Goal: Contribute content: Contribute content

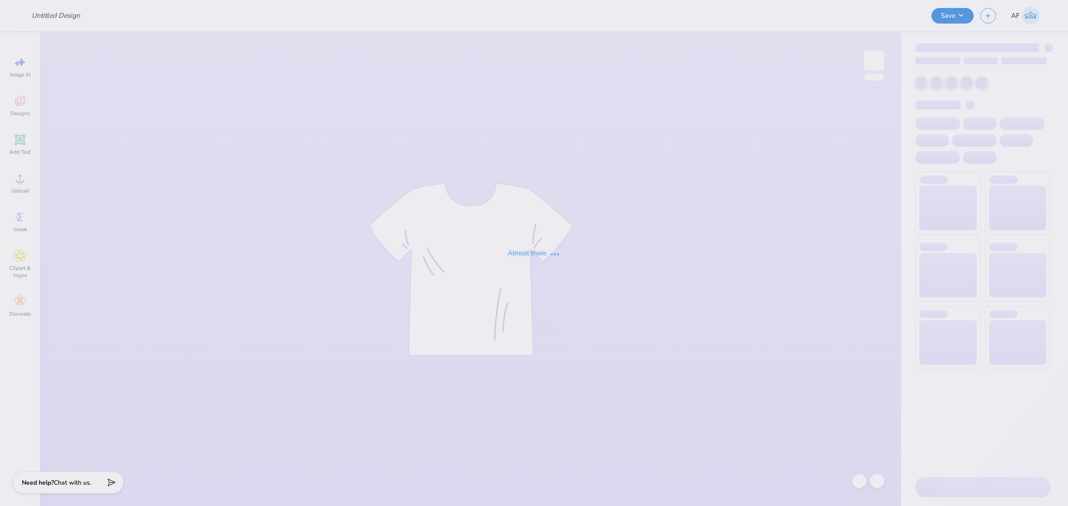
type input "AXID Homecoming"
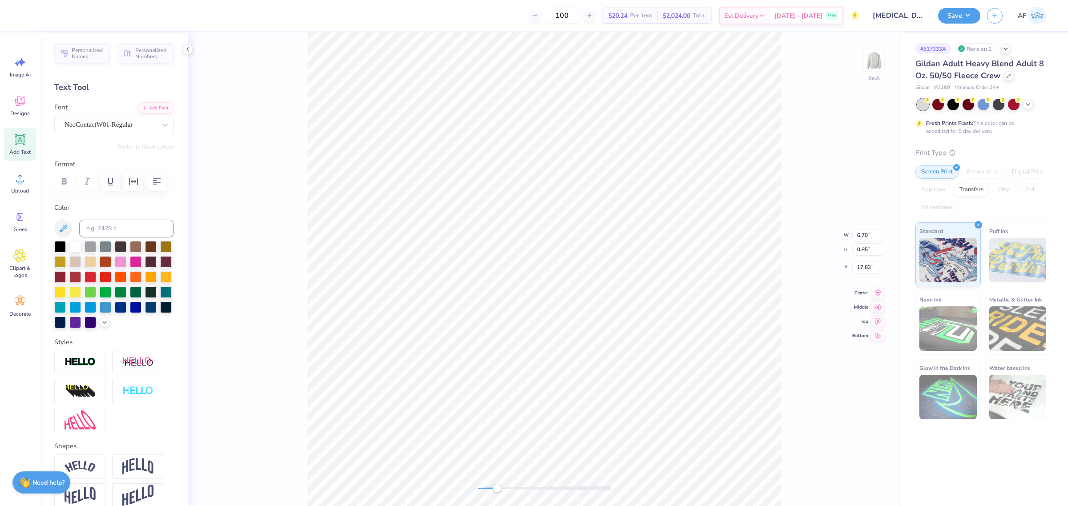
scroll to position [9, 1]
click at [229, 174] on div "Back" at bounding box center [544, 269] width 713 height 474
click at [143, 107] on button "Add Font" at bounding box center [155, 107] width 36 height 12
paste textarea "D PKF"
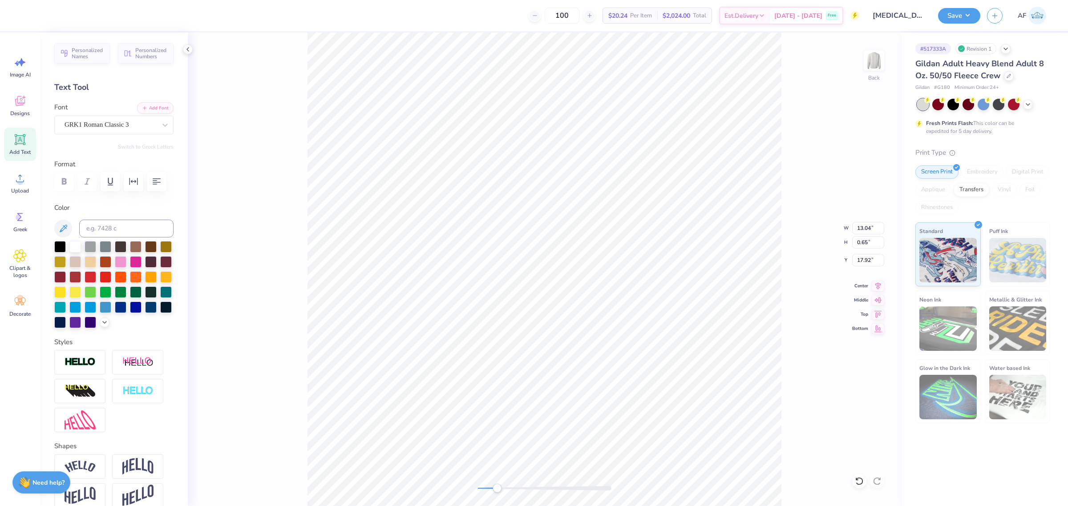
scroll to position [9, 3]
type textarea "AXD PKF AGR"
type input "12.42"
type input "14.09"
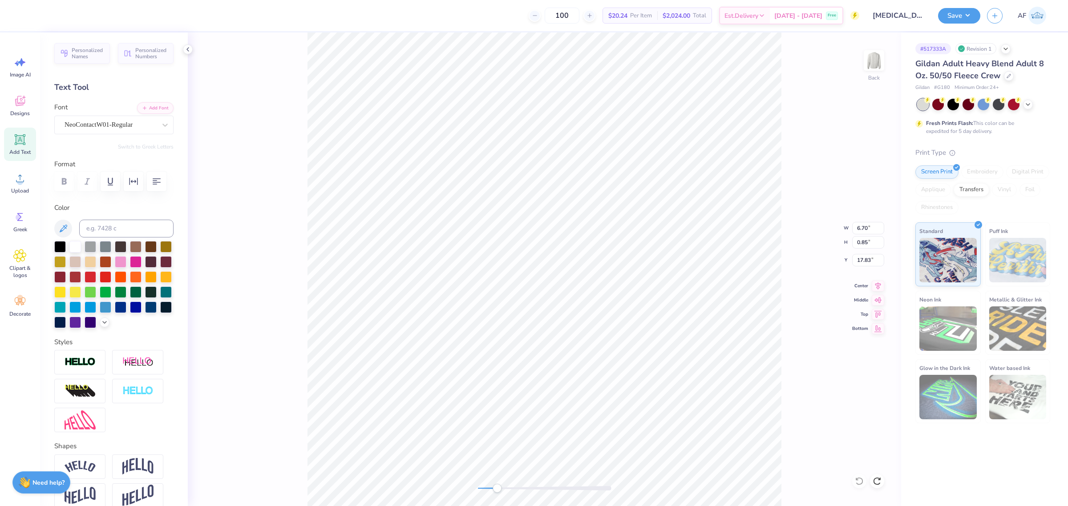
type input "3.73"
click at [17, 185] on icon at bounding box center [19, 178] width 13 height 13
type textarea "| |"
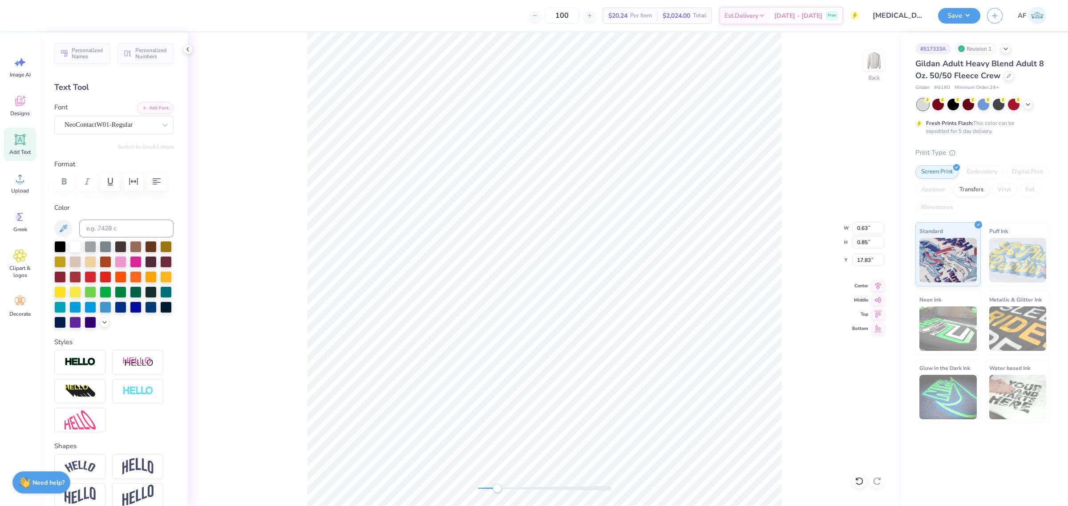
type textarea "| |"
click at [877, 287] on icon at bounding box center [878, 285] width 6 height 8
type input "0.48"
type input "0.82"
type input "18.91"
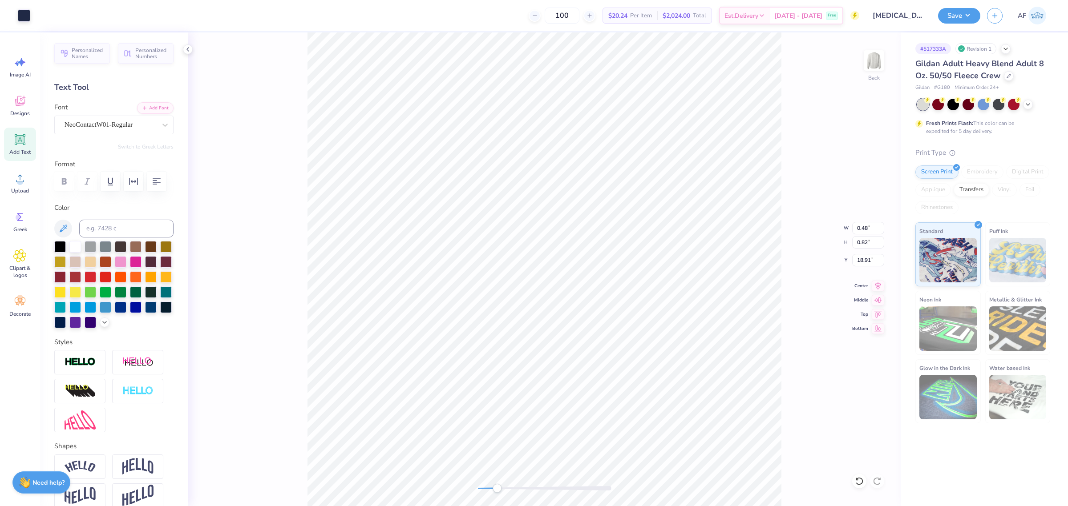
type input "1.75"
click at [878, 287] on icon at bounding box center [877, 284] width 12 height 11
type input "17.83"
type textarea "| |"
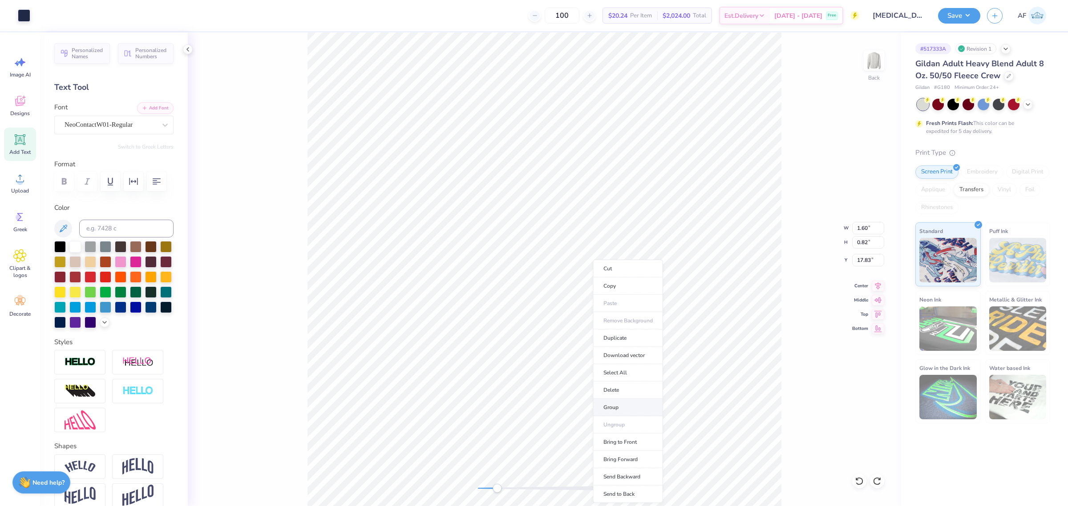
click at [624, 403] on li "Group" at bounding box center [628, 407] width 70 height 17
type input "2.75"
type input "0.85"
type input "17.80"
click at [512, 405] on li "Group" at bounding box center [519, 407] width 70 height 17
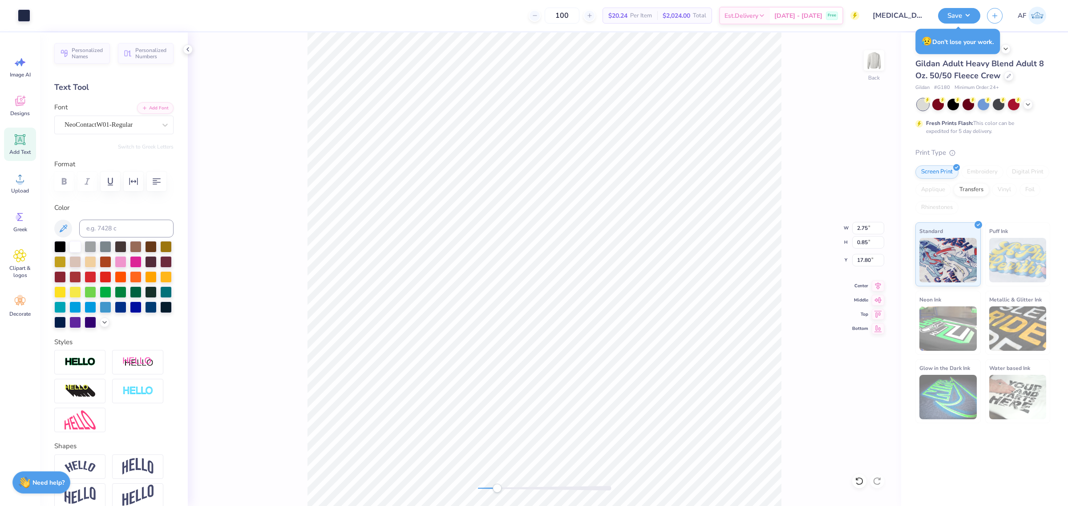
type input "1.54"
type input "0.82"
type input "17.83"
click at [443, 407] on li "Group" at bounding box center [439, 407] width 70 height 17
type input "2.75"
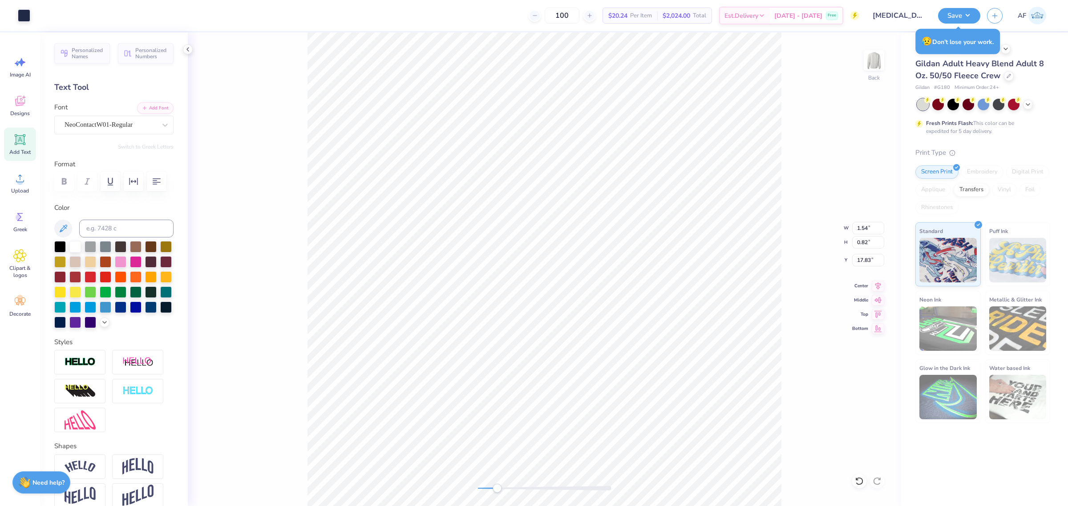
type input "0.85"
type input "17.80"
type input "5.97"
type input "0.77"
type input "17.86"
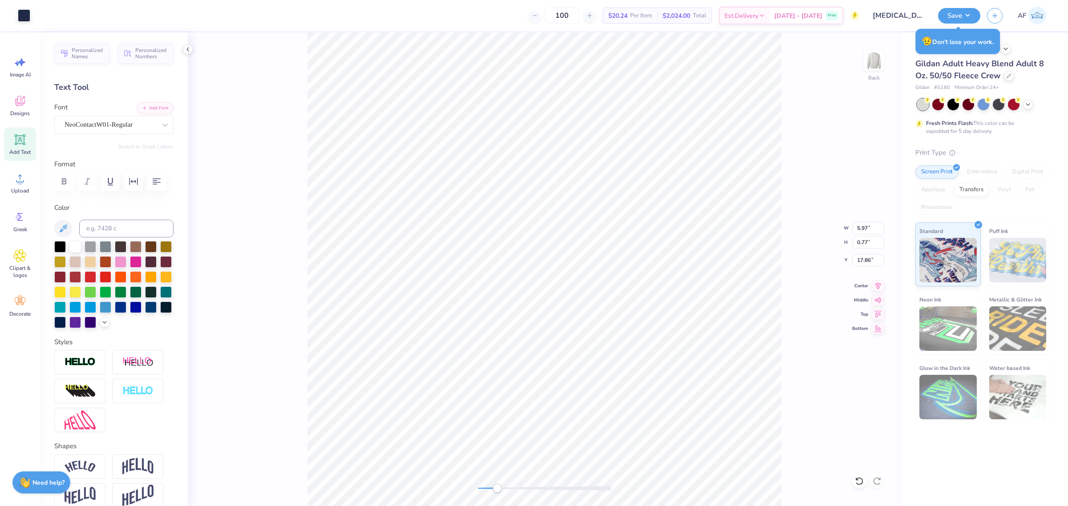
type input "6.36"
type input "0.85"
type input "17.80"
type input "4.56"
type input "0.85"
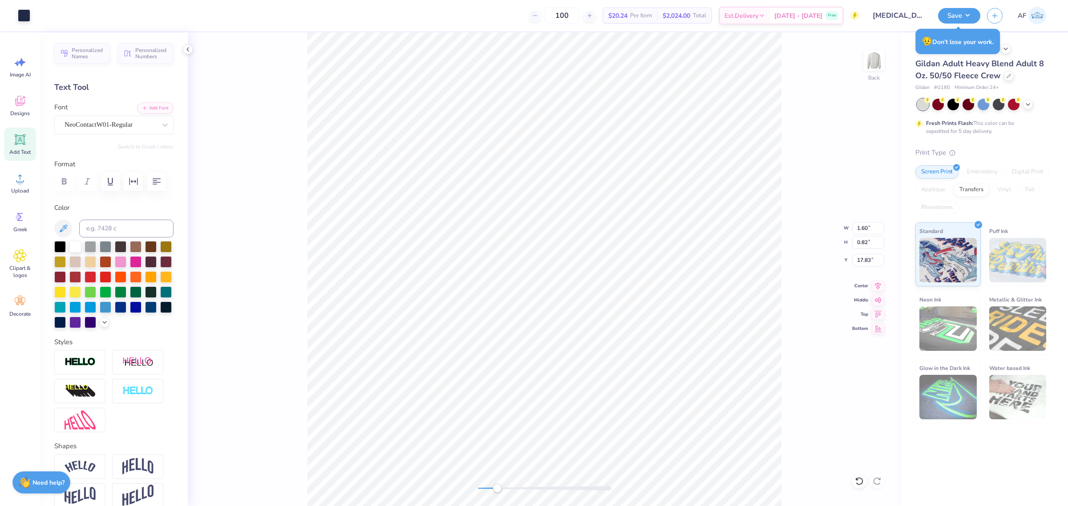
type input "17.80"
type input "5.63"
type input "0.68"
type input "17.86"
type input "6.02"
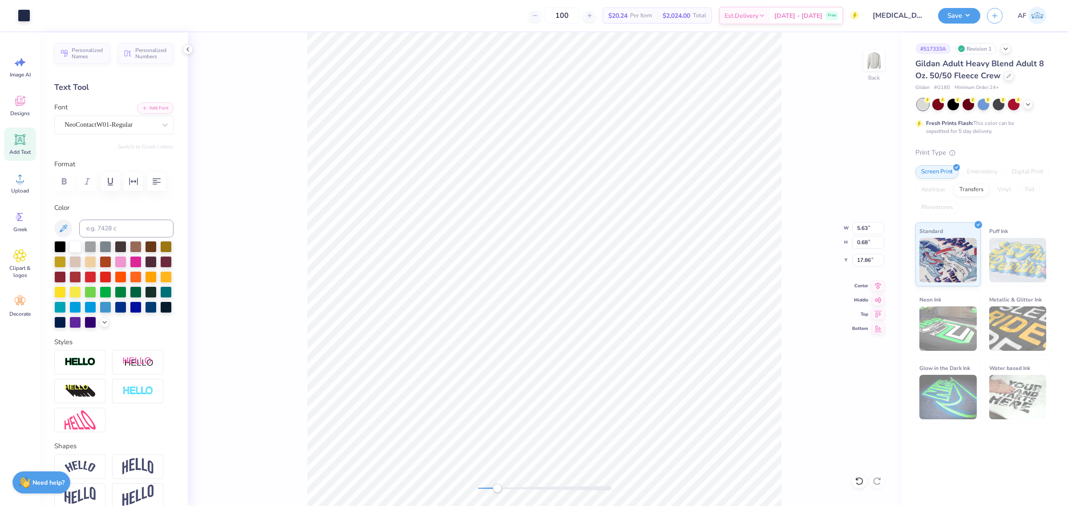
type input "0.75"
type input "17.84"
click at [876, 288] on icon at bounding box center [877, 284] width 12 height 11
type input "6.17"
type input "0.72"
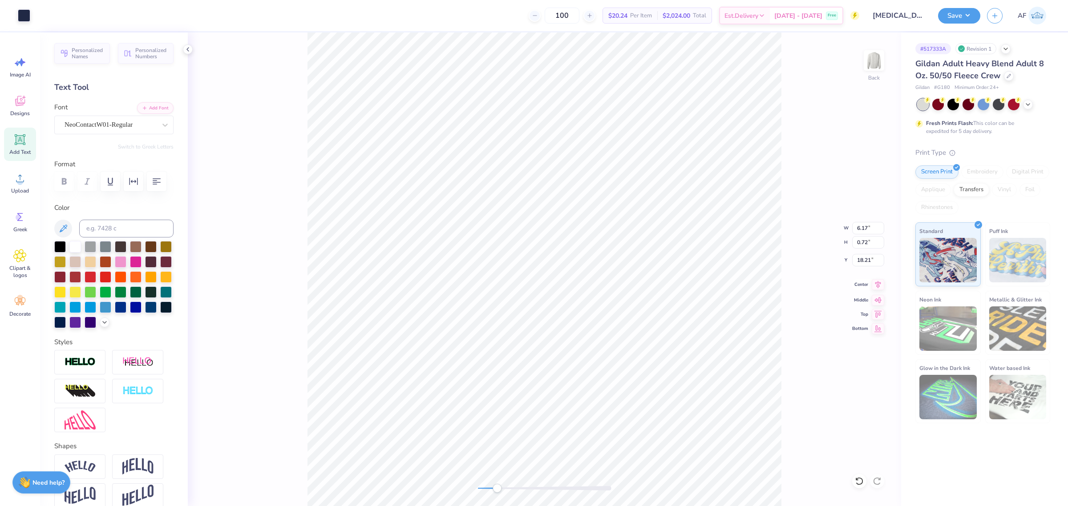
click at [871, 285] on icon at bounding box center [877, 284] width 12 height 11
type input "17.87"
type input "1.10"
type input "0.71"
type input "17.86"
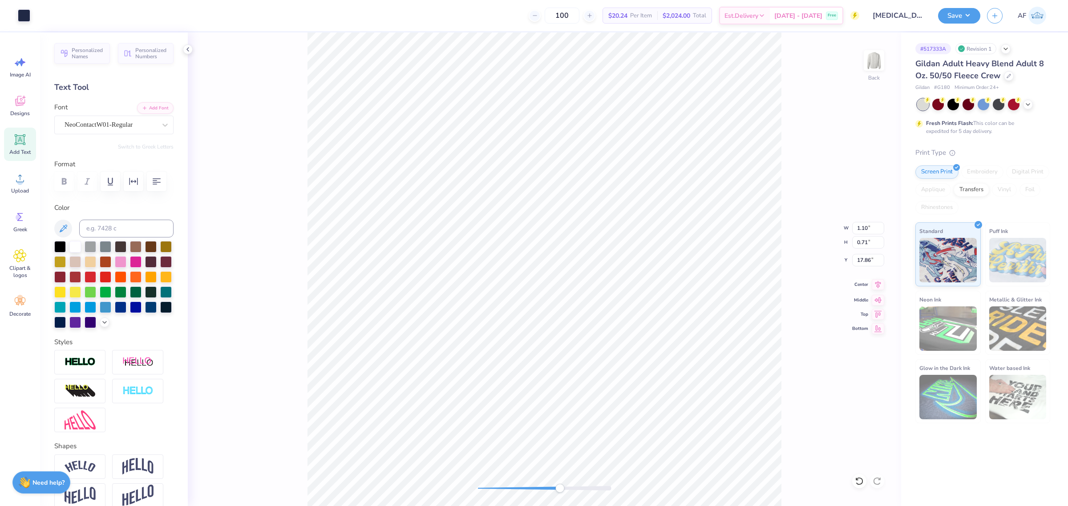
click at [879, 287] on icon at bounding box center [878, 285] width 6 height 8
type input "0.44"
type input "0.71"
type input "17.86"
click at [877, 286] on icon at bounding box center [878, 285] width 6 height 8
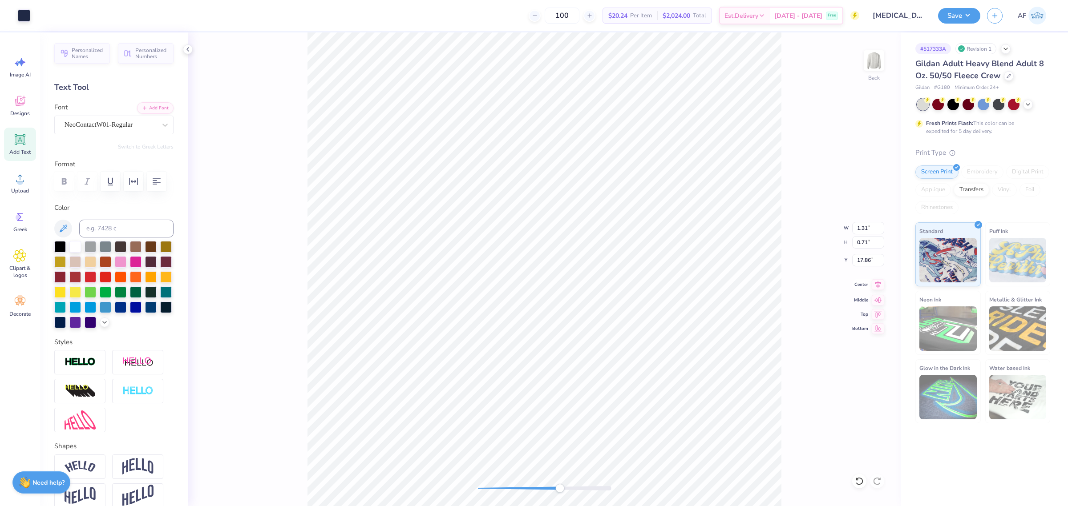
click at [877, 286] on icon at bounding box center [878, 285] width 6 height 8
type input "1.01"
type input "0.53"
type input "0.70"
type input "17.87"
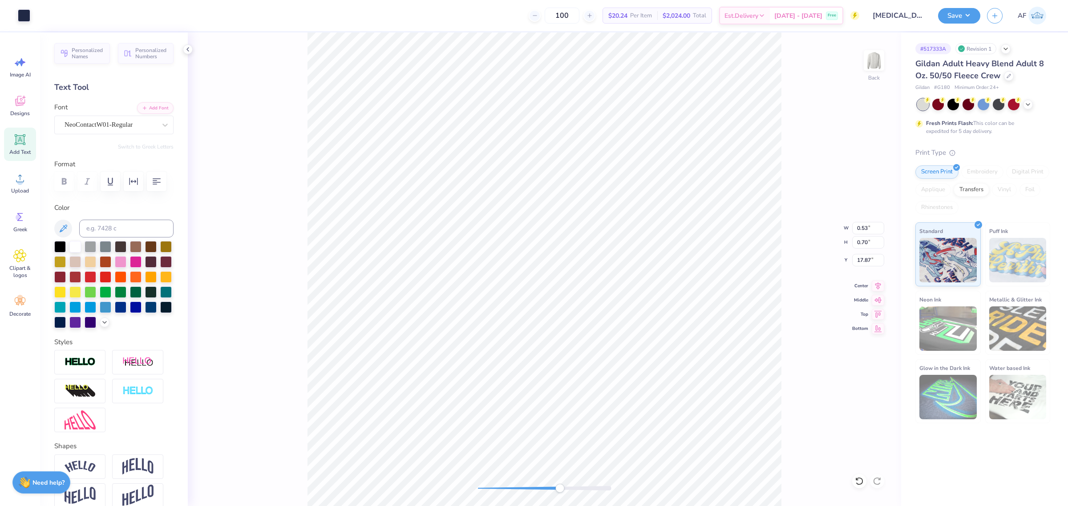
type input "0.44"
type input "0.71"
type input "0.53"
type input "0.70"
type input "0.53"
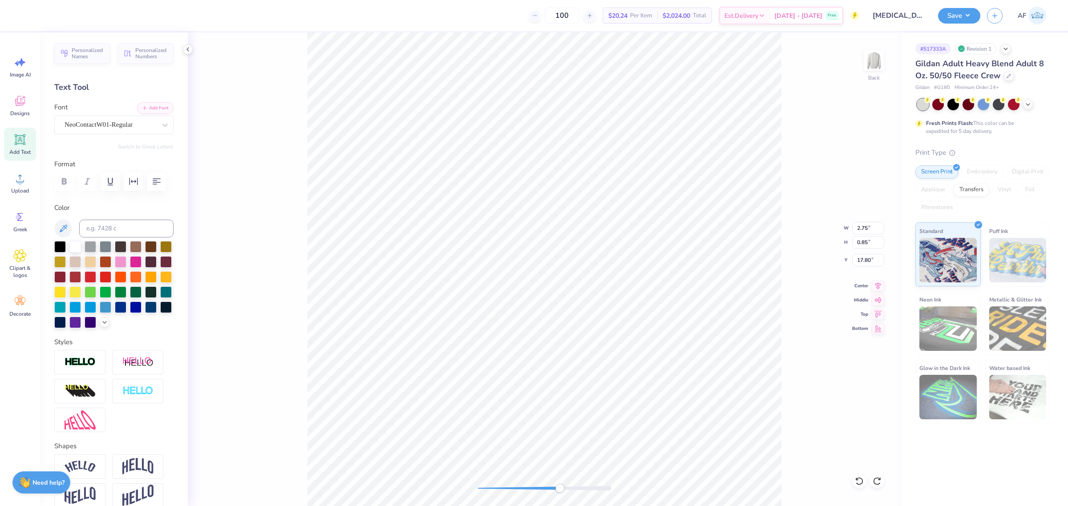
type input "0.70"
type input "17.87"
type input "0.92"
type input "0.71"
click at [490, 407] on li "Group" at bounding box center [499, 407] width 70 height 17
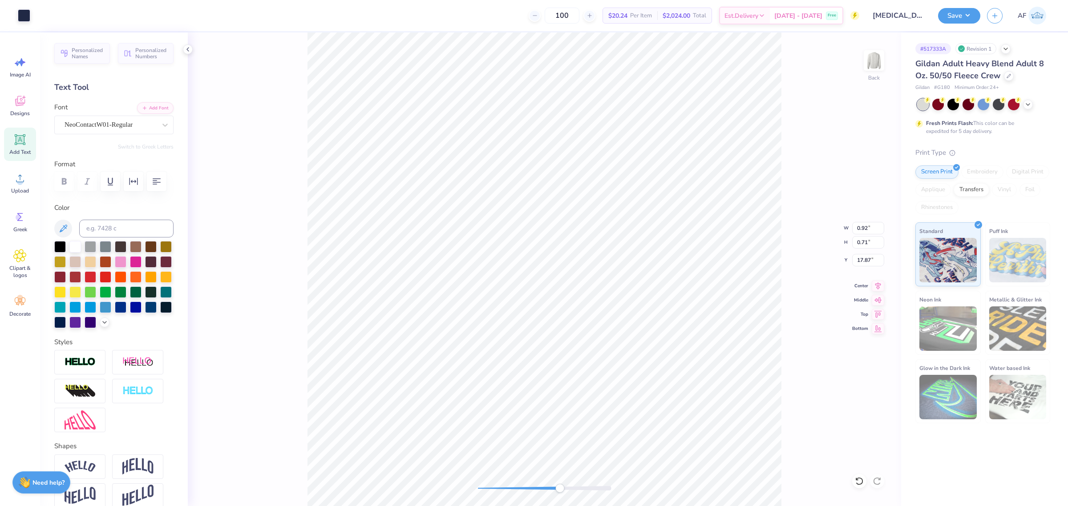
type input "1.55"
click at [877, 286] on icon at bounding box center [878, 285] width 6 height 8
type input "0.44"
type input "0.71"
type input "0.53"
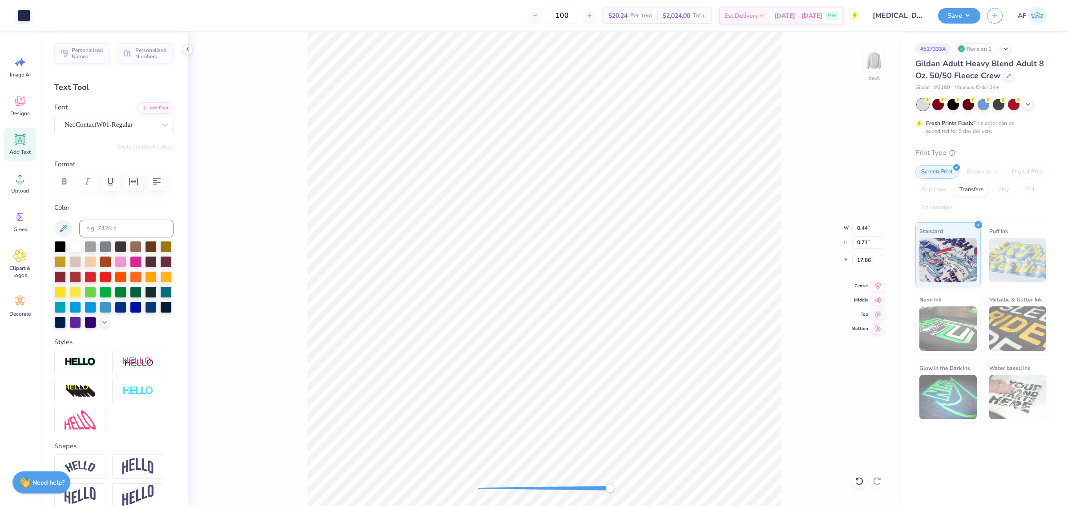
type input "0.70"
type input "0.44"
type input "0.71"
type input "0.53"
type input "0.71"
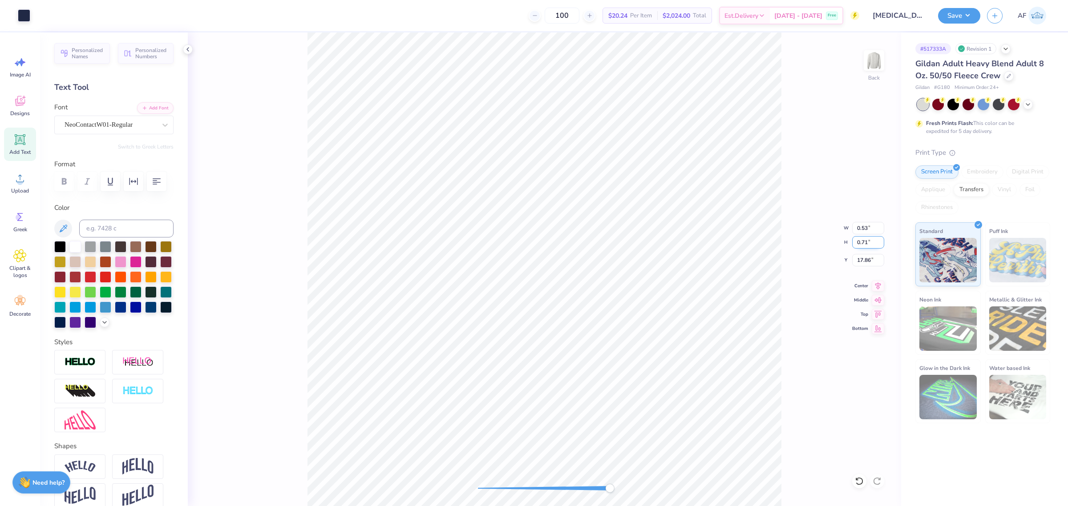
click at [879, 240] on input "0.71" at bounding box center [868, 242] width 32 height 12
click at [872, 228] on input "12.42" at bounding box center [868, 228] width 32 height 12
click at [864, 262] on input "3.73" at bounding box center [868, 260] width 32 height 12
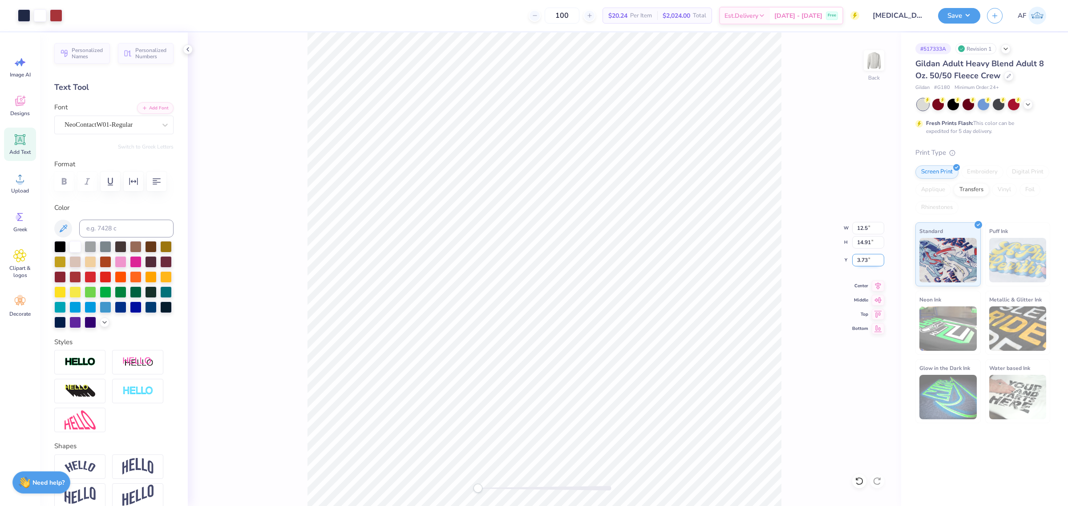
type input "12.58"
type input "15.06"
click at [864, 262] on input "3.64" at bounding box center [868, 260] width 32 height 12
type input "3.00"
type input "3.15"
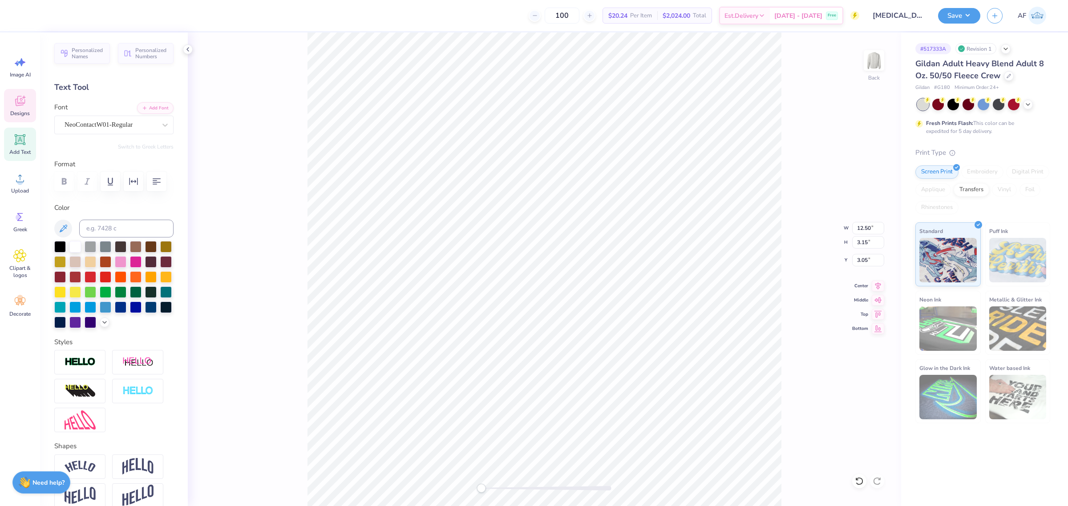
scroll to position [9, 1]
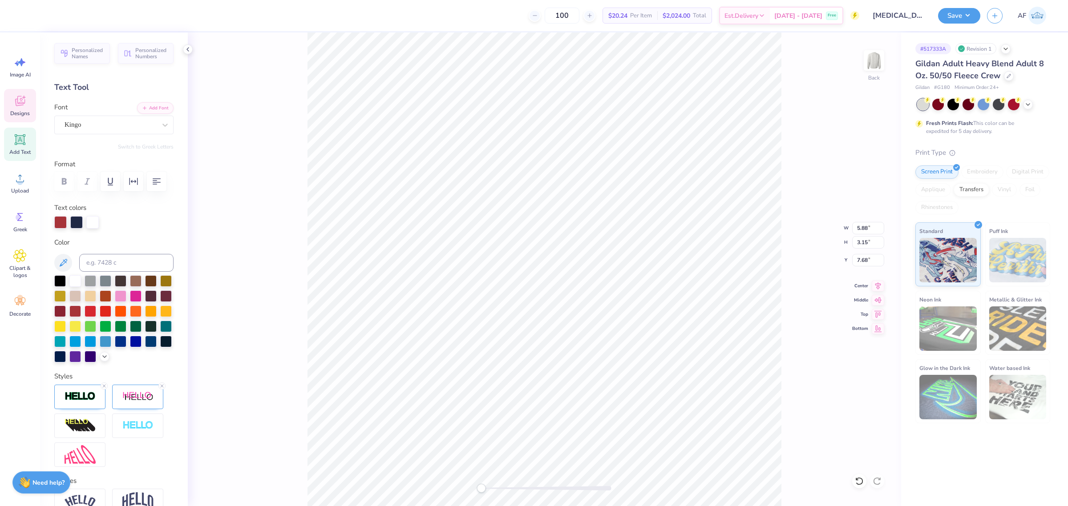
type input "5.88"
type input "4.03"
type input "7.68"
click at [861, 257] on input "3.05" at bounding box center [868, 260] width 32 height 12
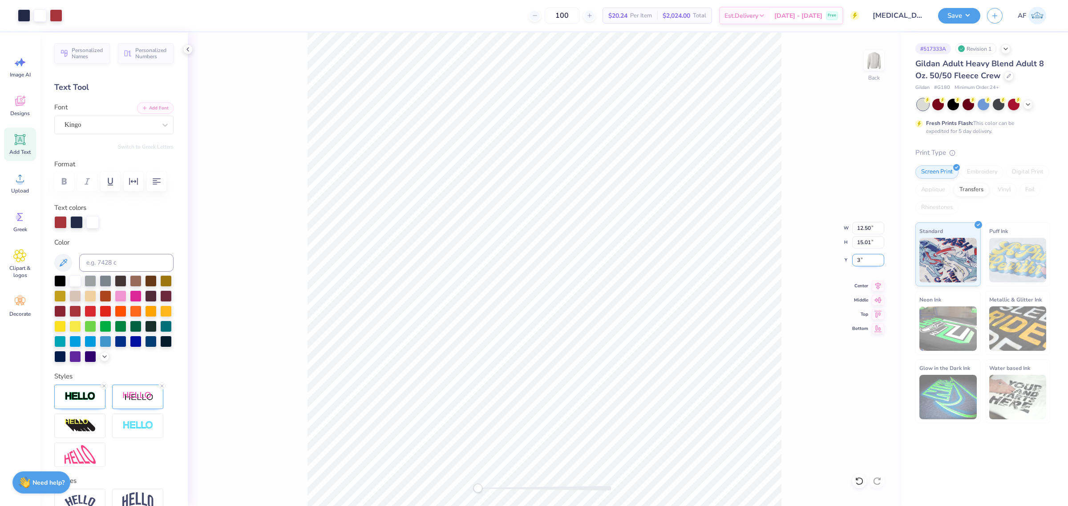
type input "3.00"
type input "17.09"
click at [535, 423] on li "Ungroup" at bounding box center [543, 424] width 70 height 17
click at [512, 408] on li "Group" at bounding box center [527, 407] width 70 height 17
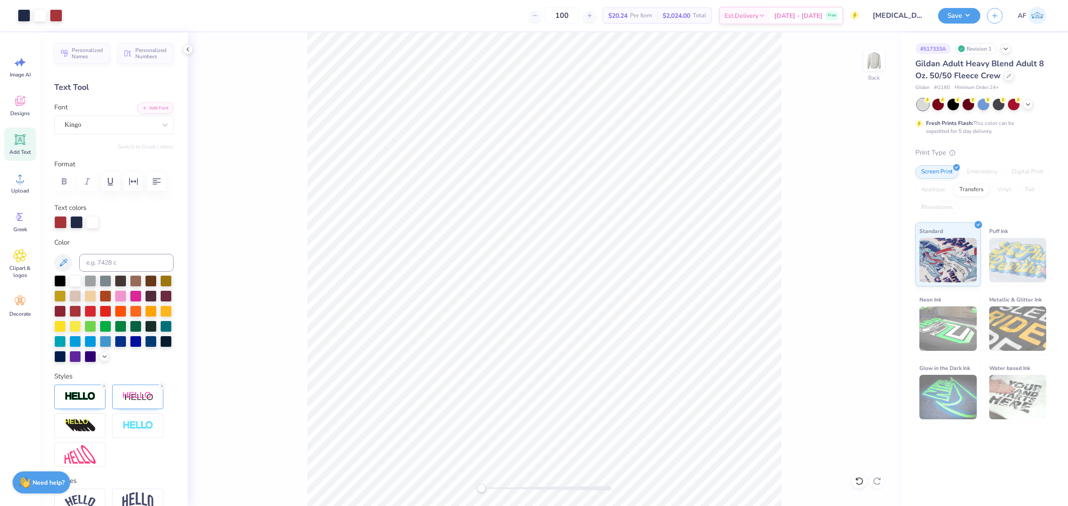
click at [800, 419] on div "Back" at bounding box center [544, 269] width 713 height 474
click at [237, 27] on div "Art colors 100 $20.24 Per Item $2,024.00 Total Est. Delivery Sep 22 - 25 Free D…" at bounding box center [534, 253] width 1068 height 506
click at [299, 383] on div "Back" at bounding box center [544, 269] width 713 height 474
click at [875, 63] on img at bounding box center [874, 61] width 36 height 36
click at [19, 187] on span "Upload" at bounding box center [20, 190] width 18 height 7
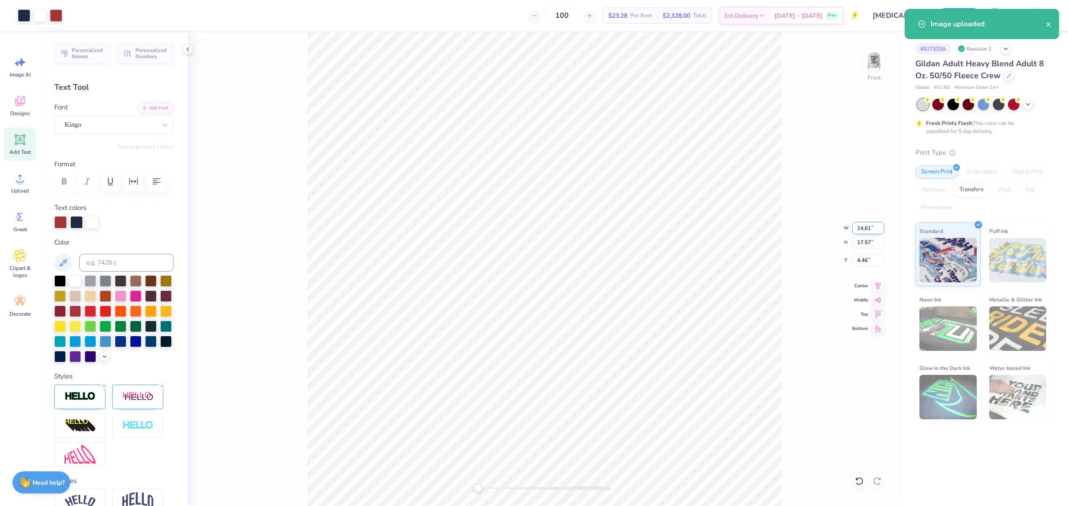
click at [864, 223] on input "14.61" at bounding box center [868, 228] width 32 height 12
click at [864, 223] on input "12" at bounding box center [868, 228] width 32 height 12
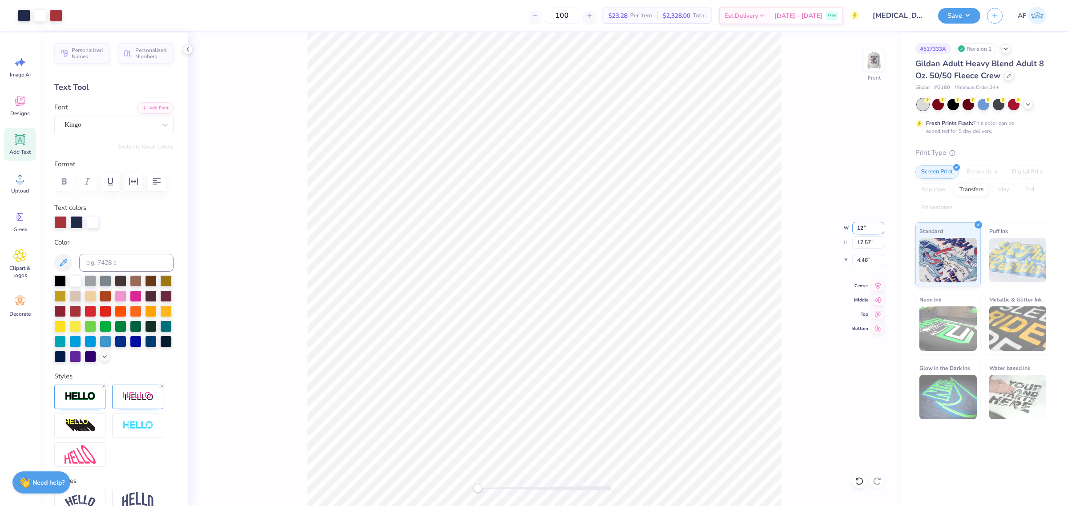
click at [864, 223] on input "12" at bounding box center [868, 228] width 32 height 12
type input "12.5"
click at [862, 223] on input "8.43" at bounding box center [868, 228] width 32 height 12
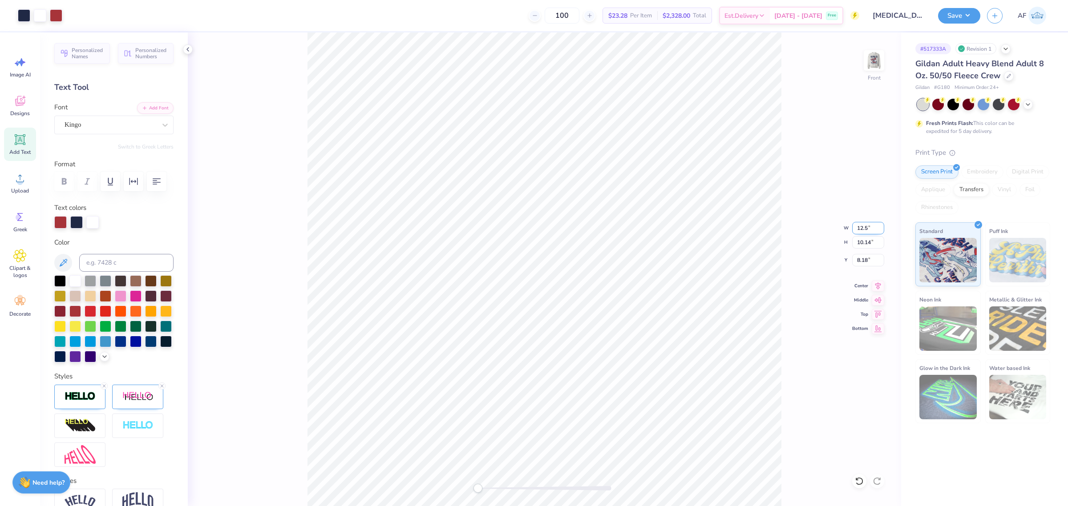
type input "12.5"
type input "0.08"
type input "0.85"
type input "19.91"
click at [594, 286] on li "Copy" at bounding box center [609, 286] width 70 height 17
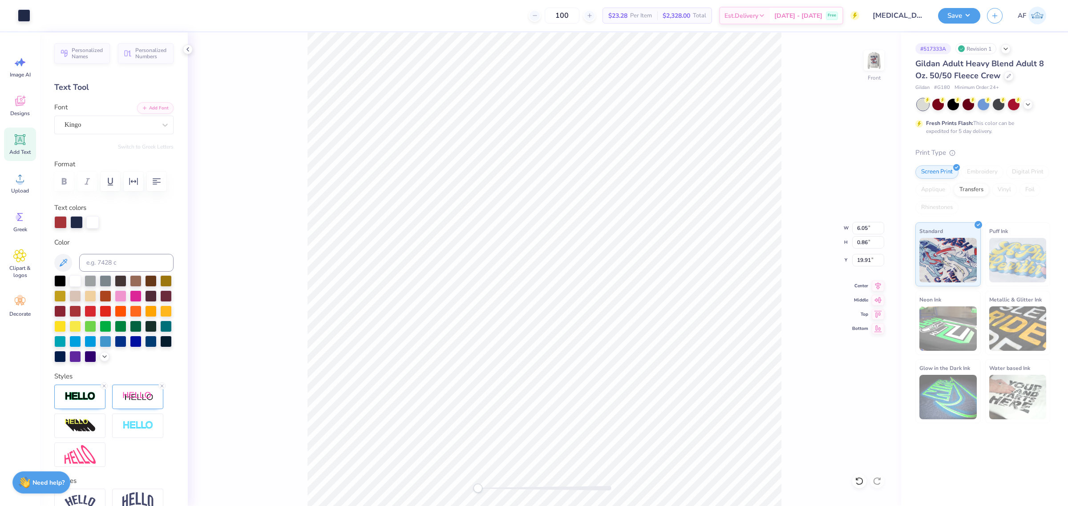
type input "5.87"
type input "9.27"
type input "9.04"
click at [879, 56] on img at bounding box center [874, 61] width 36 height 36
type input "6.21"
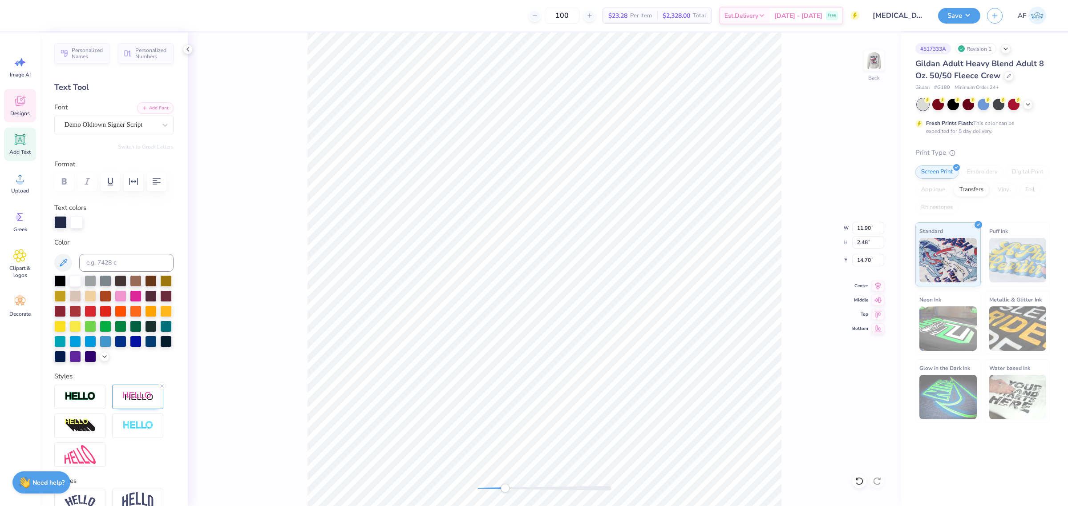
type input "0.85"
type input "17.12"
click at [602, 408] on li "Group" at bounding box center [610, 407] width 70 height 17
click at [879, 290] on icon at bounding box center [877, 284] width 12 height 11
click at [875, 63] on img at bounding box center [874, 61] width 36 height 36
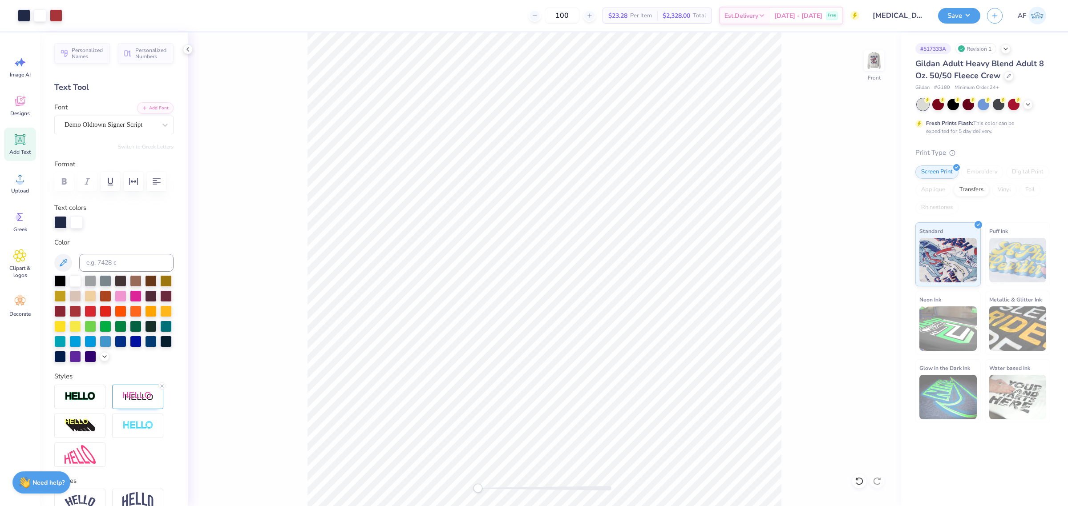
click at [246, 441] on div "Front" at bounding box center [544, 269] width 713 height 474
click at [880, 58] on img at bounding box center [874, 61] width 36 height 36
click at [874, 61] on img at bounding box center [874, 61] width 36 height 36
click at [874, 74] on img at bounding box center [874, 61] width 36 height 36
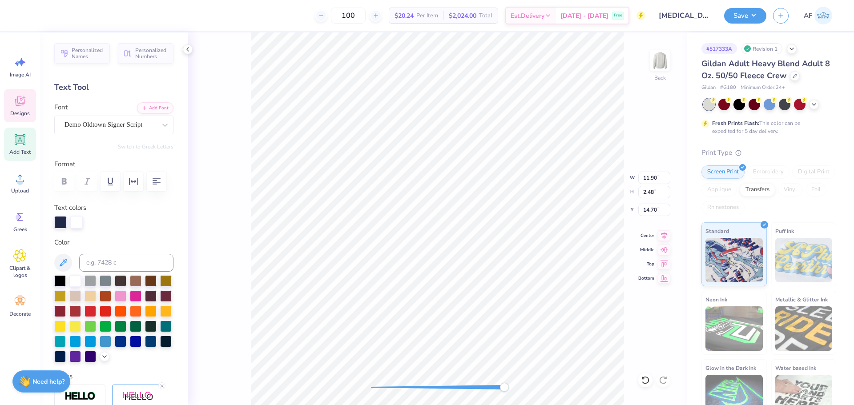
type input "6.28"
type input "3.11"
type input "12.40"
type input "8.99"
type input "5.27"
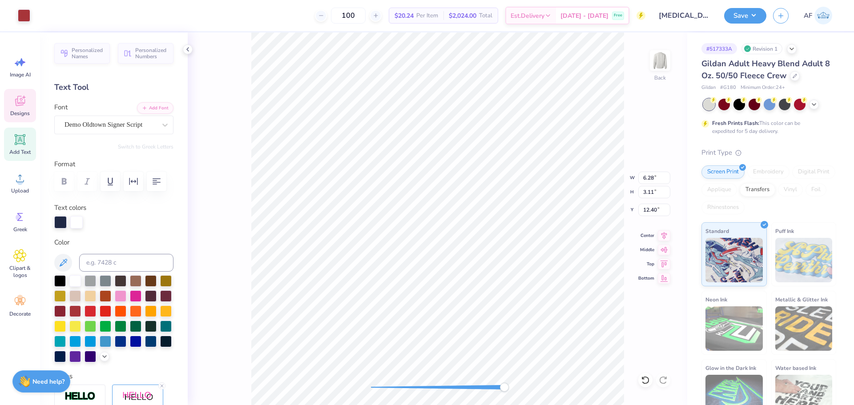
type input "10.21"
type input "6.28"
type input "3.11"
type input "12.40"
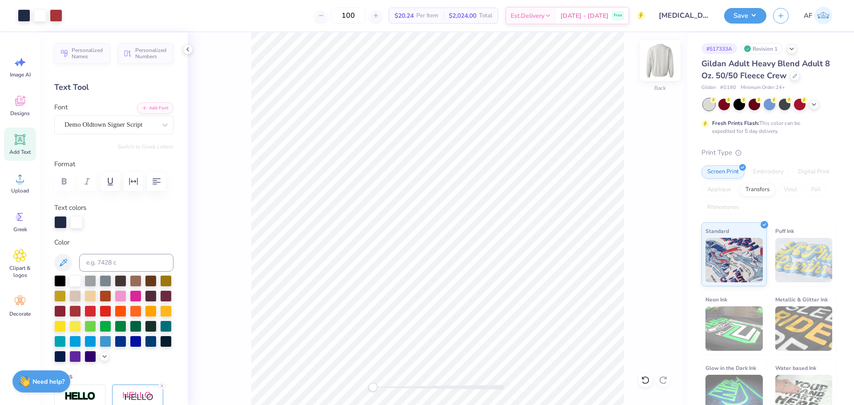
click at [663, 65] on img at bounding box center [660, 61] width 36 height 36
click at [21, 188] on span "Upload" at bounding box center [20, 190] width 18 height 7
type input "2.57"
type input "4.00"
type input "9.96"
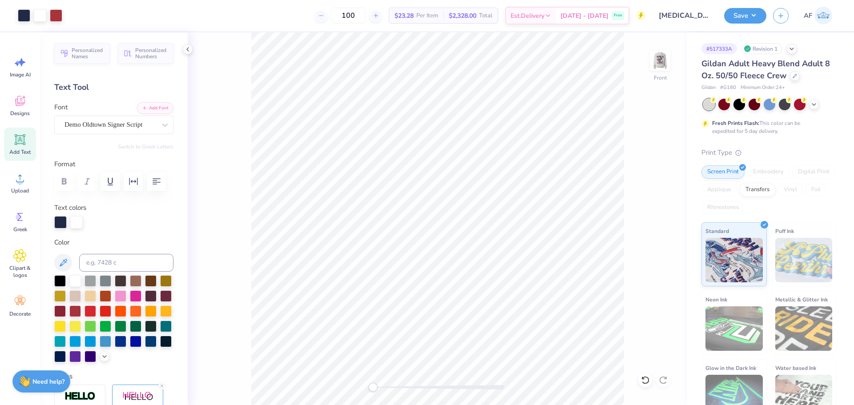
click at [724, 371] on div "Art colors 100 $23.28 Per Item $2,328.00 Total Est. Delivery Sep 22 - 25 Free D…" at bounding box center [427, 202] width 854 height 405
click at [27, 188] on span "Upload" at bounding box center [20, 190] width 18 height 7
click at [649, 179] on input "14.61" at bounding box center [654, 178] width 32 height 12
type input "12.5"
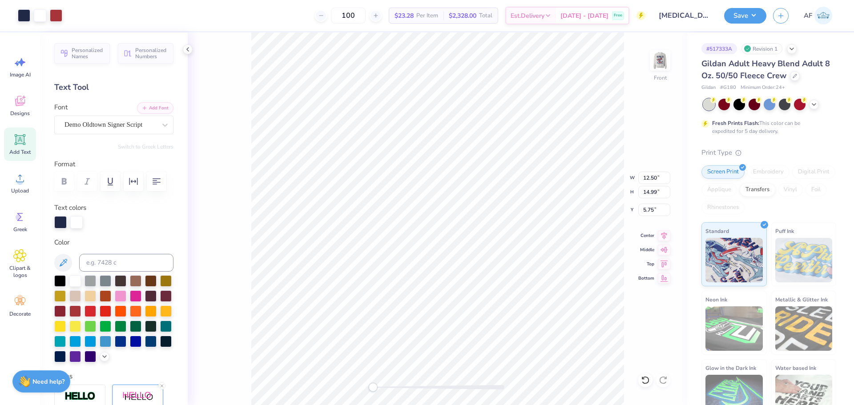
click at [585, 190] on div "Front W 12.50 12.50 " H 14.99 14.99 " Y 5.75 5.75 " Center Middle Top Bottom" at bounding box center [438, 218] width 500 height 373
click at [529, 302] on li "Group" at bounding box center [537, 307] width 70 height 17
click at [524, 178] on li "Copy" at bounding box center [540, 180] width 70 height 17
click at [654, 65] on img at bounding box center [660, 61] width 36 height 36
type input "11.26"
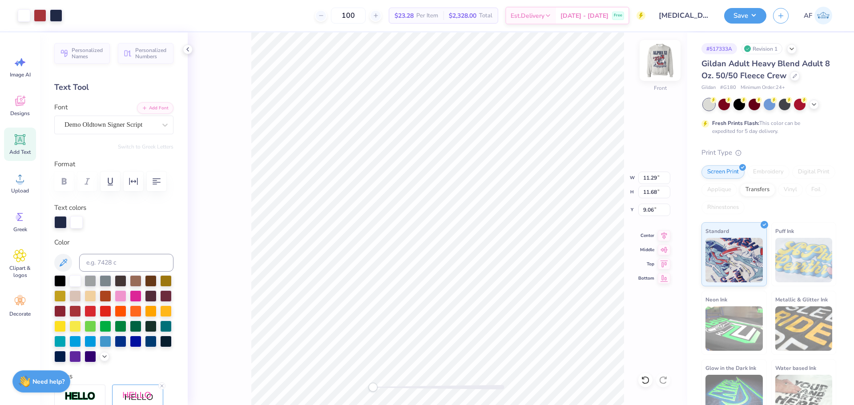
type input "11.65"
type input "6.74"
click at [657, 60] on img at bounding box center [660, 61] width 36 height 36
click at [539, 186] on li "Copy" at bounding box center [542, 185] width 70 height 17
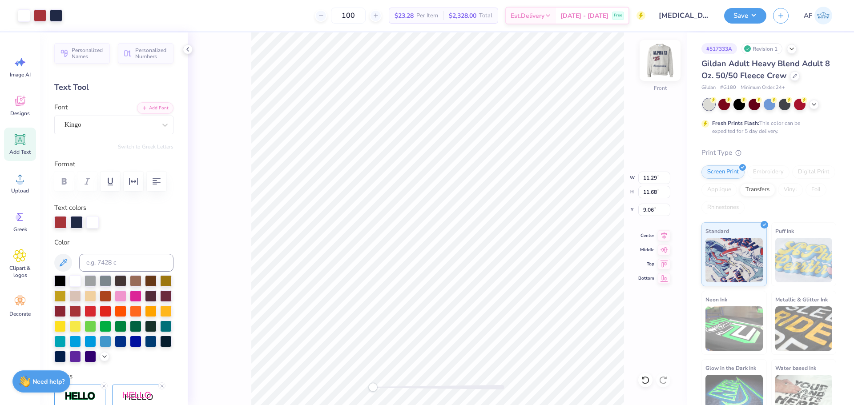
click at [657, 64] on img at bounding box center [660, 61] width 36 height 36
type input "11.26"
type input "11.65"
type input "6.74"
click at [512, 200] on li "Paste" at bounding box center [525, 203] width 70 height 17
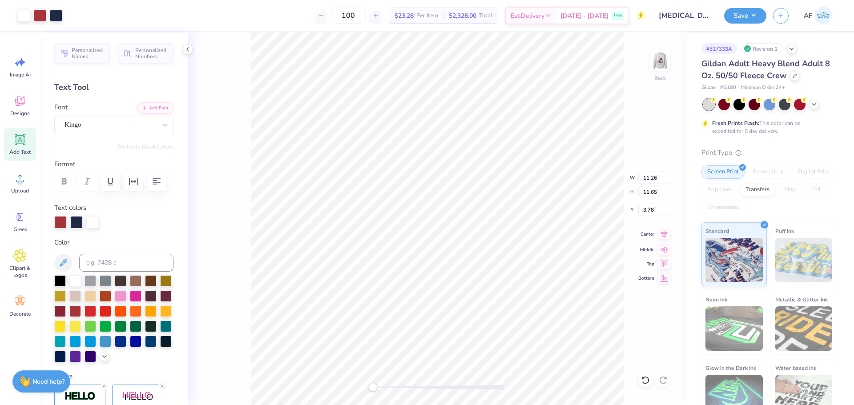
click at [669, 238] on icon at bounding box center [664, 234] width 12 height 11
click at [524, 394] on li "Send to Back" at bounding box center [527, 394] width 70 height 17
click at [158, 360] on div "Art colors 100 $23.28 Per Item $2,328.00 Total Est. Delivery Sep 22 - 25 Free D…" at bounding box center [427, 202] width 854 height 405
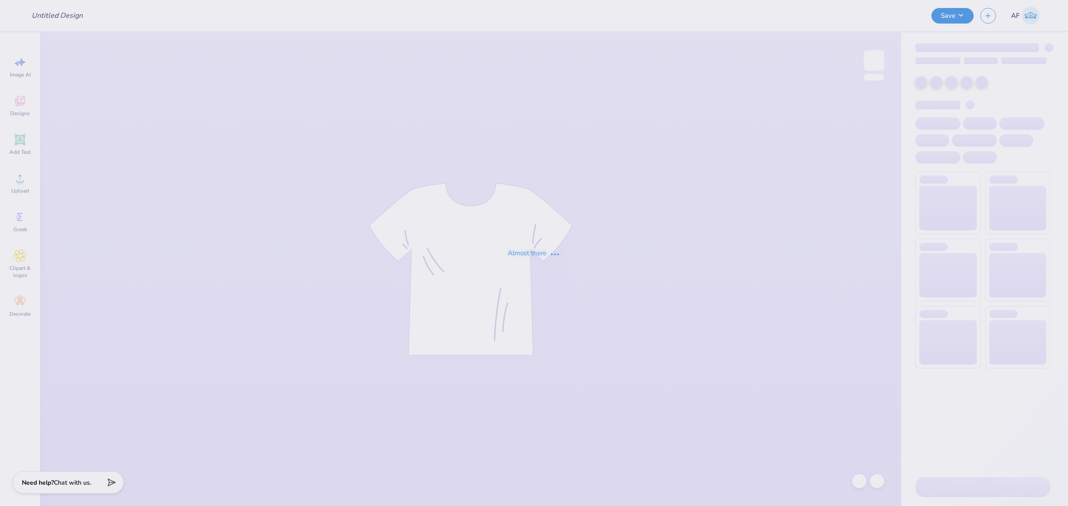
type input "DG Anchorsplash 2"
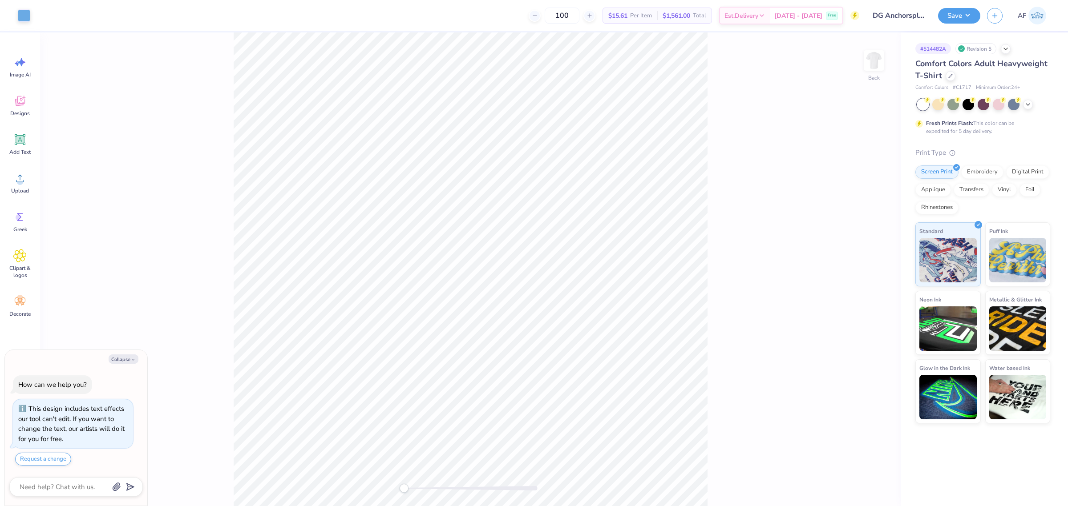
type textarea "x"
click at [861, 238] on input "9.29" at bounding box center [868, 235] width 32 height 12
type input "7.04"
click at [227, 275] on div "Back" at bounding box center [470, 269] width 861 height 474
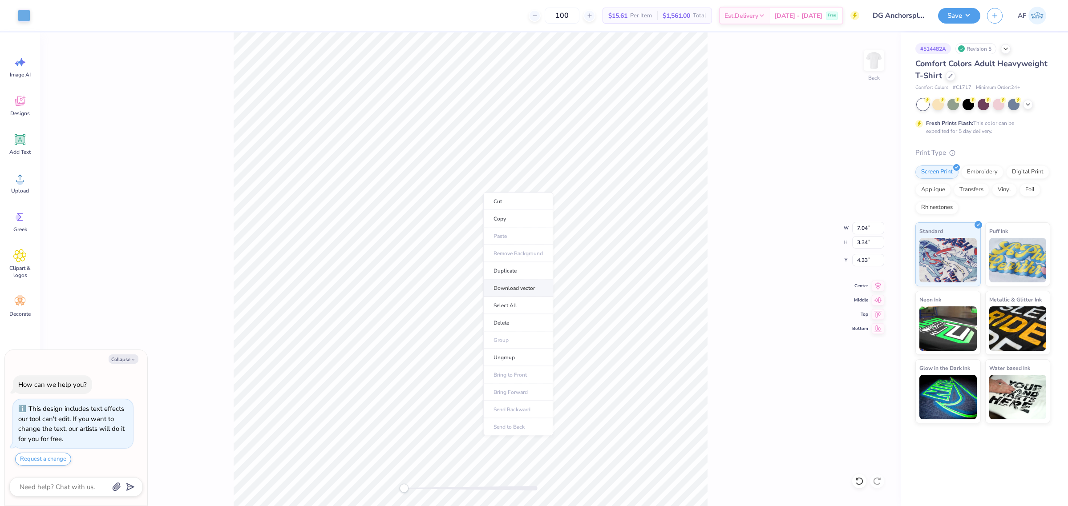
click at [538, 282] on li "Download vector" at bounding box center [518, 288] width 70 height 17
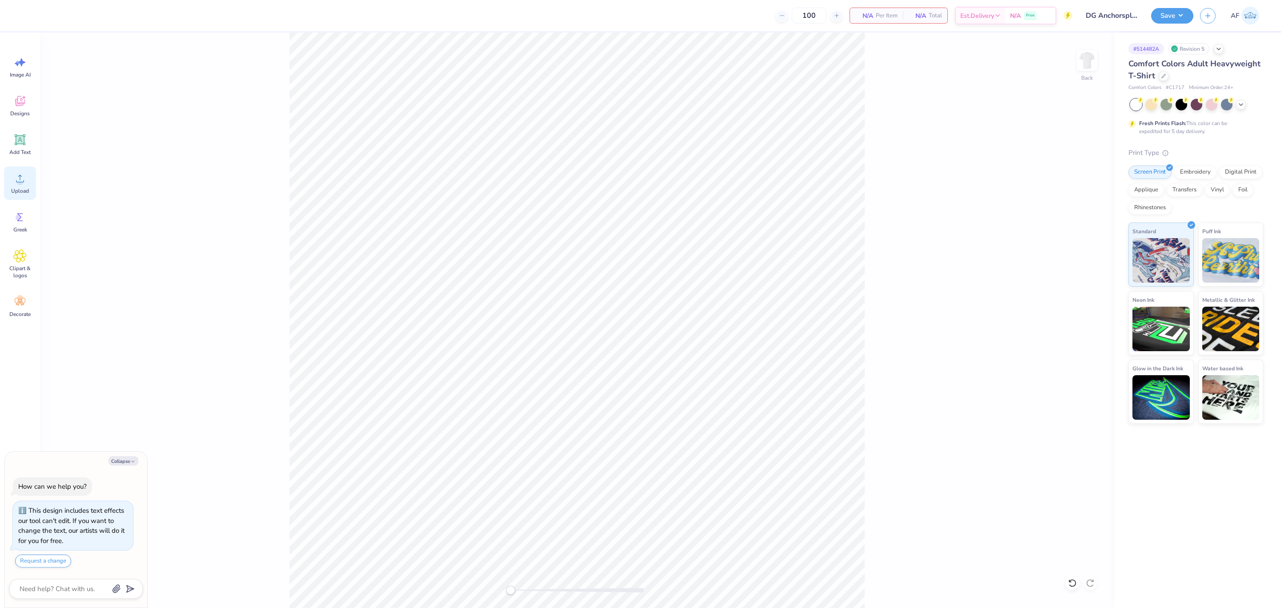
click at [20, 186] on div "Upload" at bounding box center [20, 182] width 32 height 33
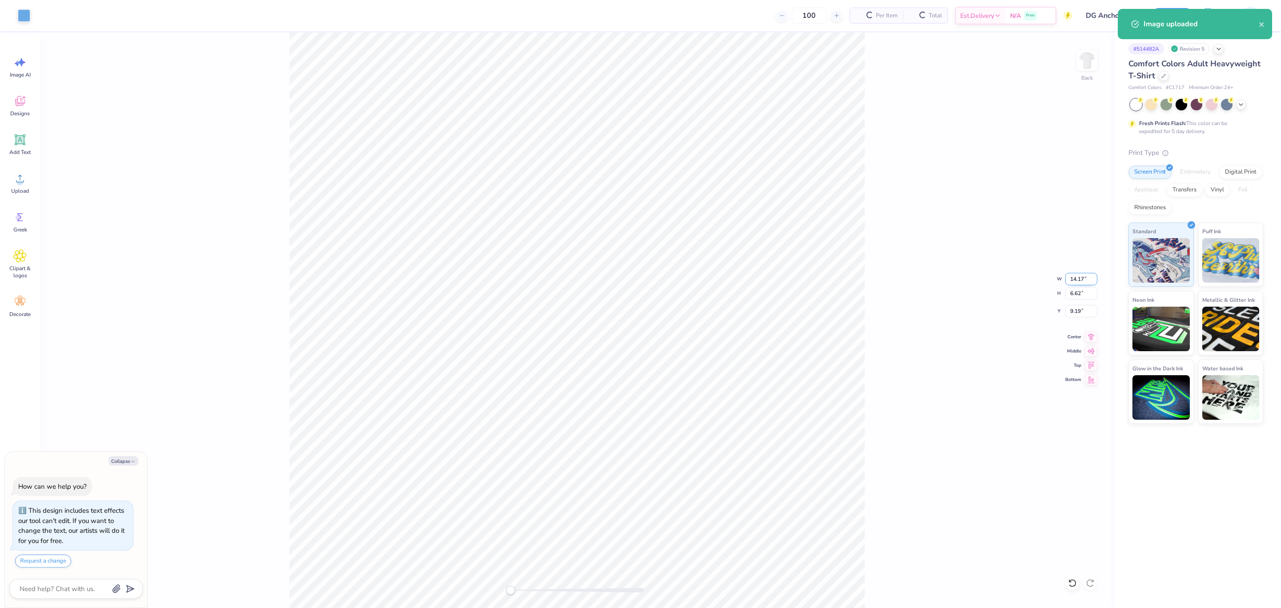
click at [1067, 275] on input "14.17" at bounding box center [1081, 279] width 32 height 12
type textarea "x"
click at [1067, 275] on input "14.17" at bounding box center [1081, 279] width 32 height 12
type input "7.04"
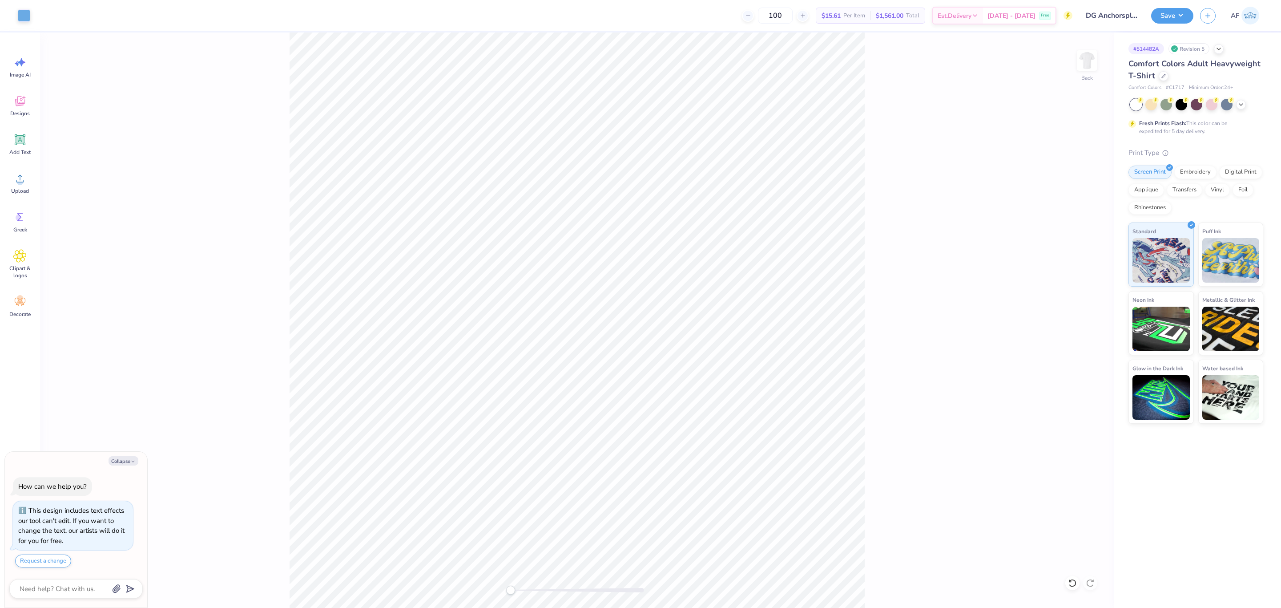
type textarea "x"
click at [1067, 309] on input "10.86" at bounding box center [1081, 311] width 32 height 12
type input "3"
click at [1067, 335] on icon at bounding box center [1091, 335] width 12 height 11
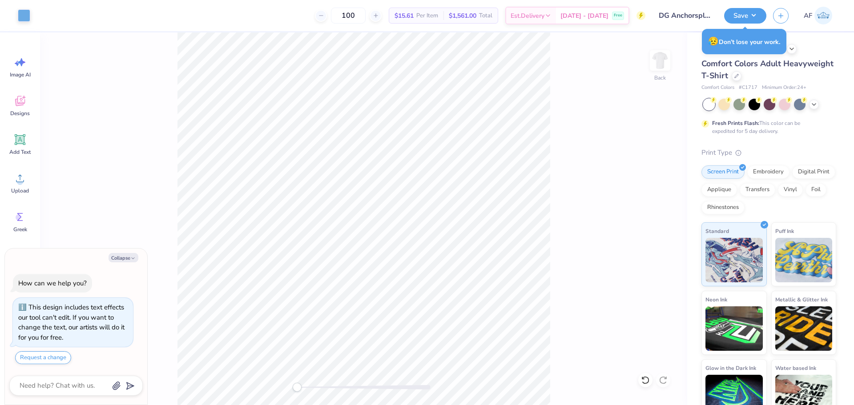
type textarea "x"
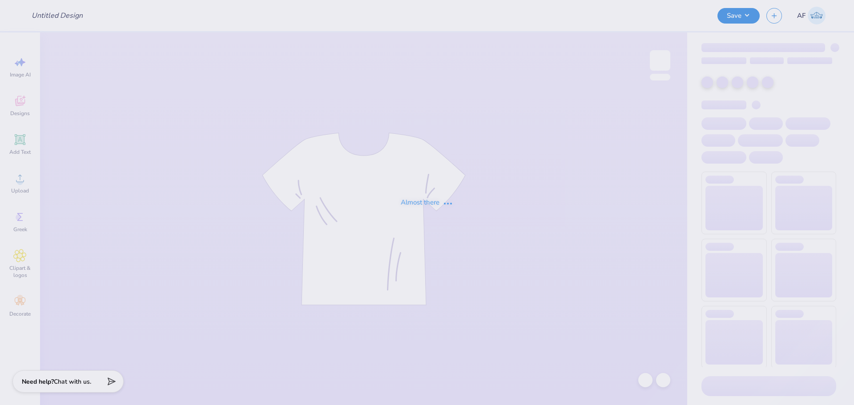
type input "BBYO Shirt"
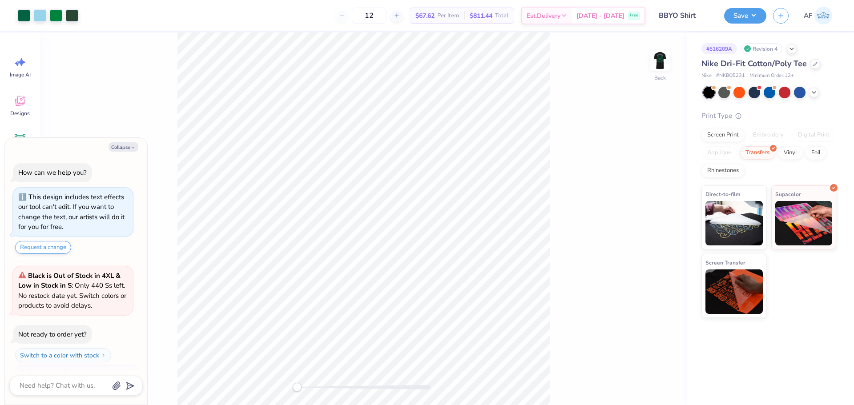
scroll to position [15, 0]
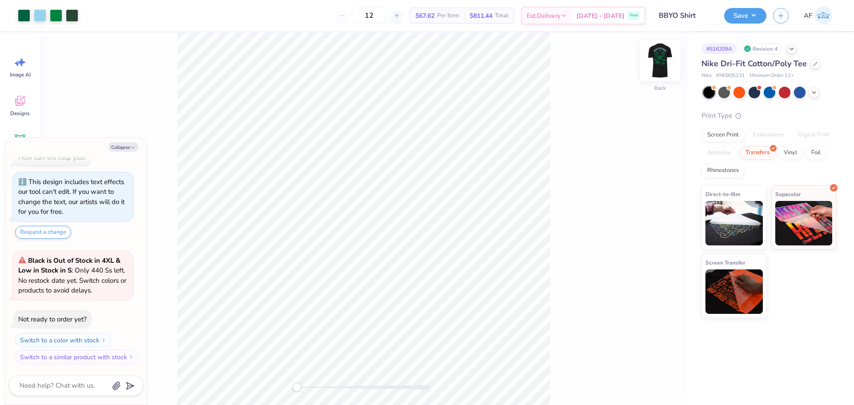
click at [659, 60] on img at bounding box center [660, 61] width 36 height 36
type textarea "x"
type input "0.85"
type input "1.31"
type input "5.12"
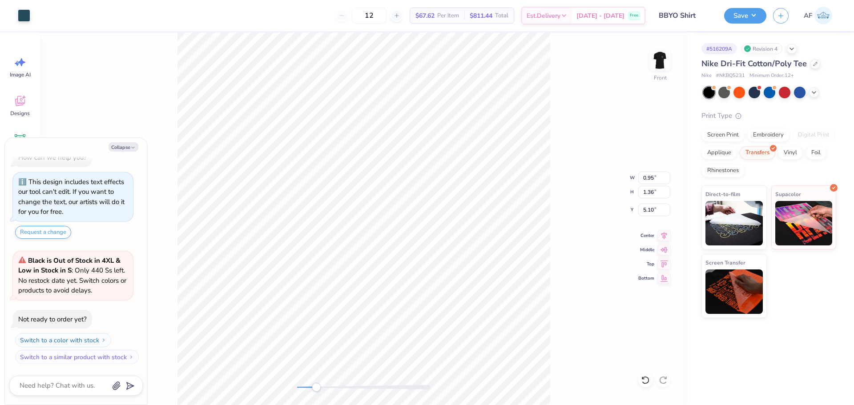
type textarea "x"
type input "2.04"
click at [20, 16] on div at bounding box center [24, 14] width 12 height 12
type textarea "x"
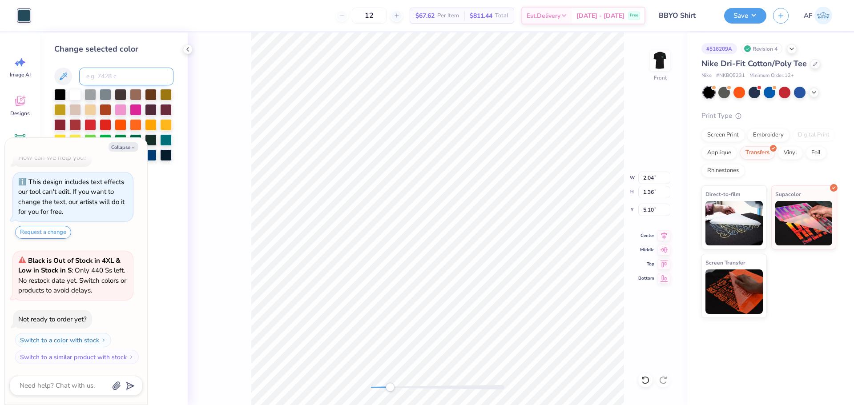
click at [101, 75] on input at bounding box center [126, 77] width 94 height 18
click at [100, 76] on input "5065C" at bounding box center [126, 77] width 94 height 18
type input "5065C"
click at [663, 120] on div "Front W 2.04 2.04 " H 1.36 1.36 " Y 5.10 5.10 " Center Middle Top Bottom" at bounding box center [438, 218] width 500 height 373
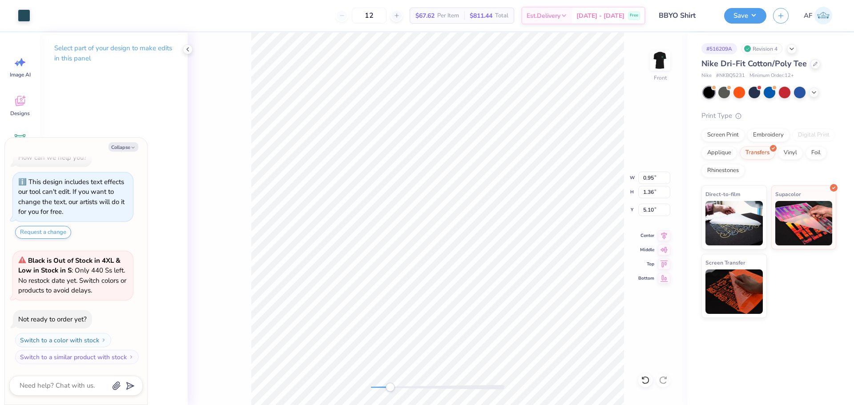
type textarea "x"
type input "2.04"
click at [28, 18] on div at bounding box center [24, 14] width 12 height 12
type textarea "x"
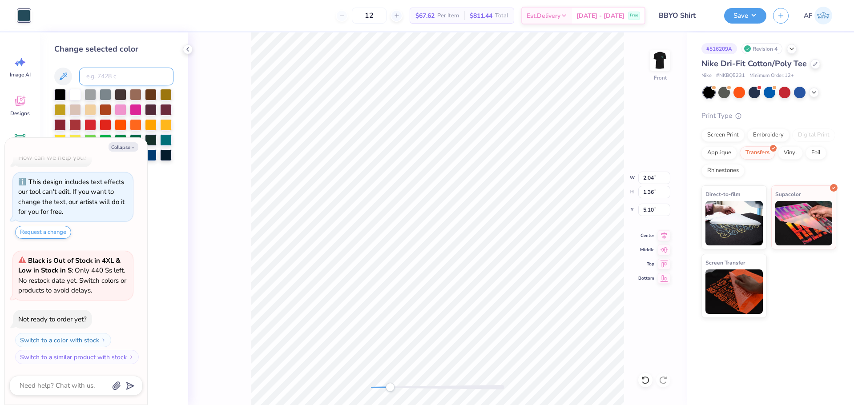
click at [105, 74] on input at bounding box center [126, 77] width 94 height 18
type input "3165"
type textarea "x"
type input "4.03"
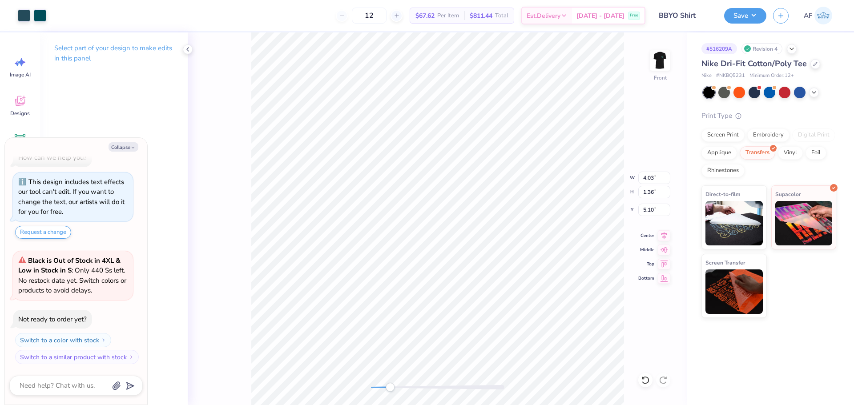
click at [190, 165] on div "Front W 4.03 4.03 " H 1.36 1.36 " Y 5.10 5.10 " Center Middle Top Bottom" at bounding box center [438, 218] width 500 height 373
type textarea "x"
type input "1.93"
click at [26, 14] on div at bounding box center [24, 14] width 12 height 12
type textarea "x"
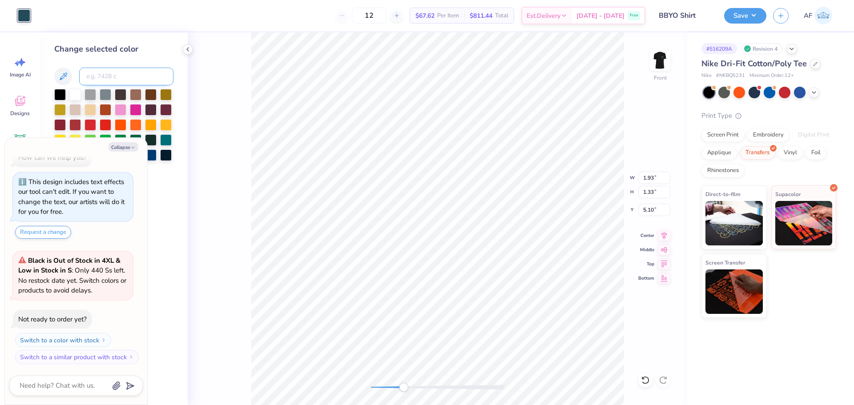
click at [142, 77] on input at bounding box center [126, 77] width 94 height 18
type input "3165"
type textarea "x"
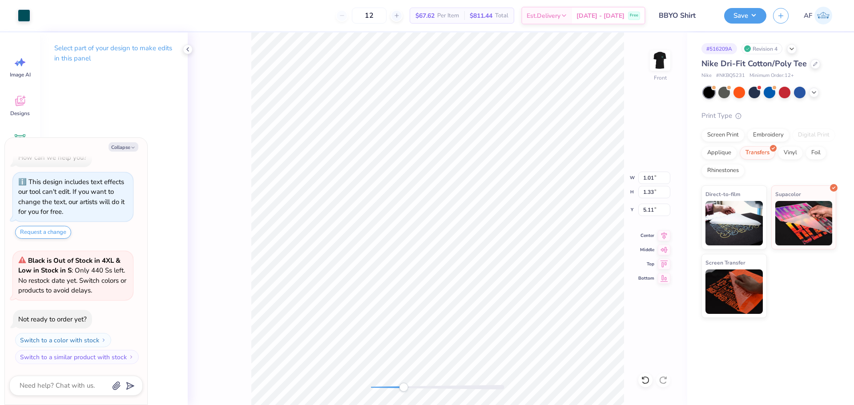
type textarea "x"
type input "0.88"
type input "5.10"
type textarea "x"
type input "1.01"
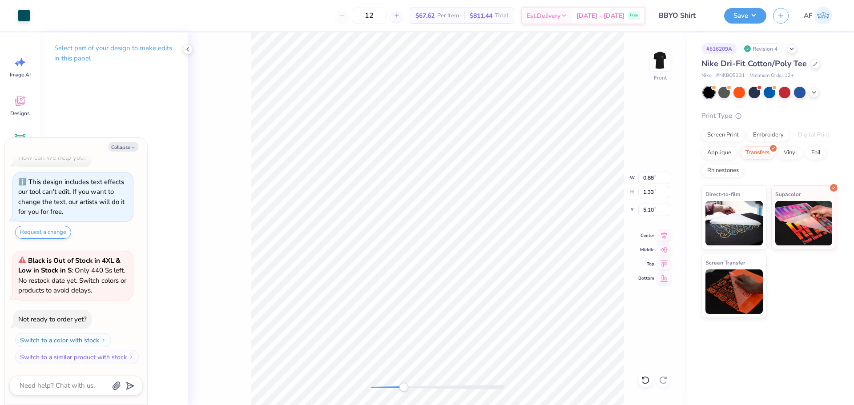
type input "5.11"
type textarea "x"
type input "0.85"
type input "1.31"
type input "5.12"
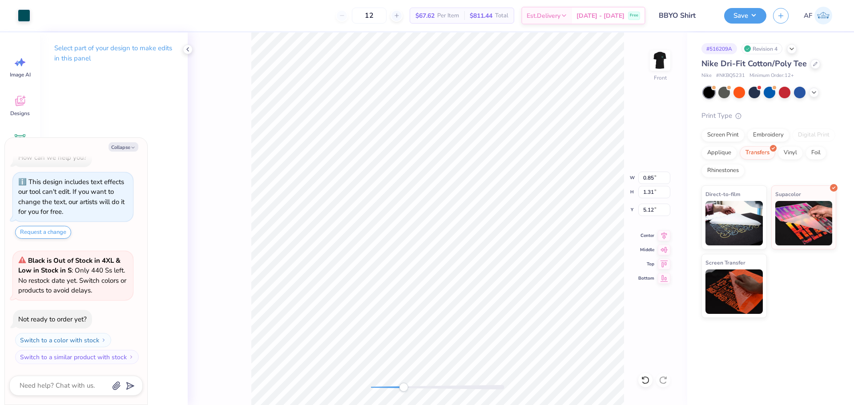
type textarea "x"
type input "1.93"
type input "1.33"
type input "5.10"
click at [20, 16] on div at bounding box center [24, 14] width 12 height 12
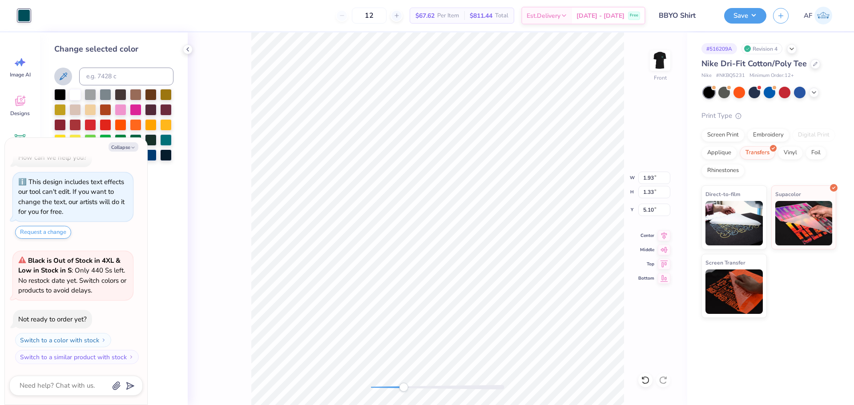
click at [60, 77] on icon at bounding box center [63, 76] width 11 height 11
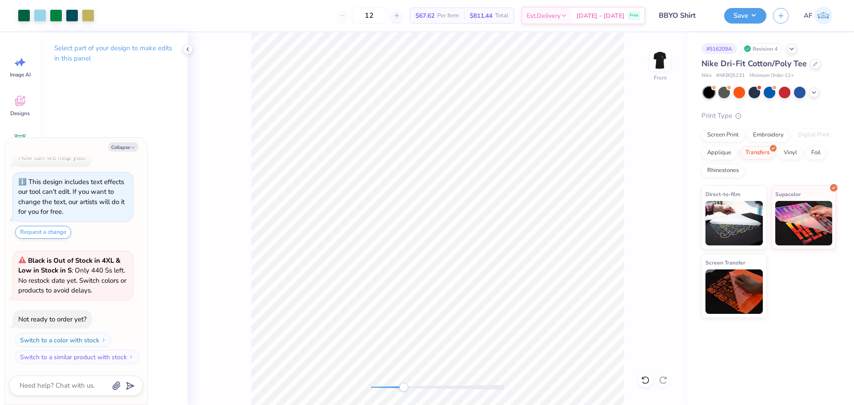
click at [206, 97] on div "Front" at bounding box center [438, 218] width 500 height 373
click at [187, 52] on icon at bounding box center [187, 49] width 7 height 7
click at [662, 64] on img at bounding box center [660, 61] width 36 height 36
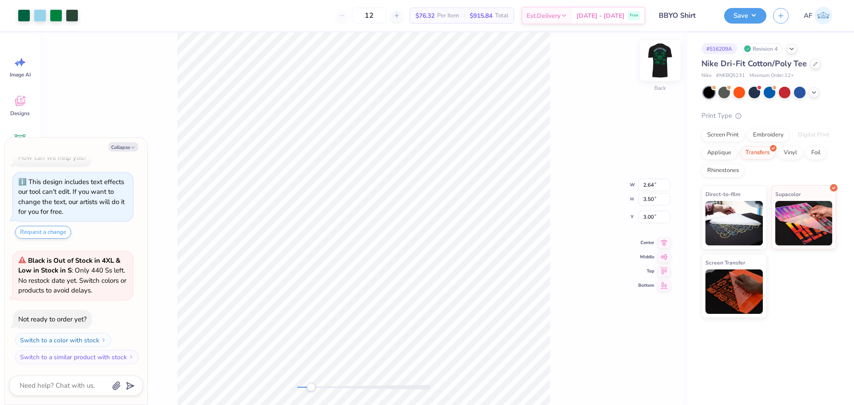
click at [651, 68] on img at bounding box center [660, 61] width 36 height 36
type textarea "x"
type input "5.95"
type textarea "x"
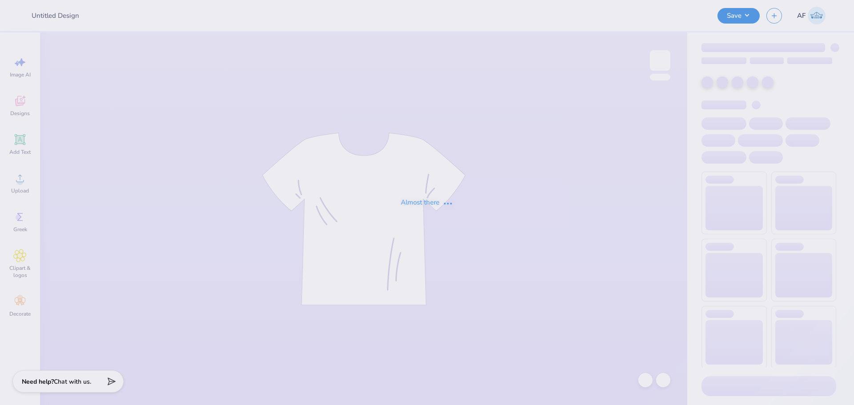
type input "BBYO Shirt"
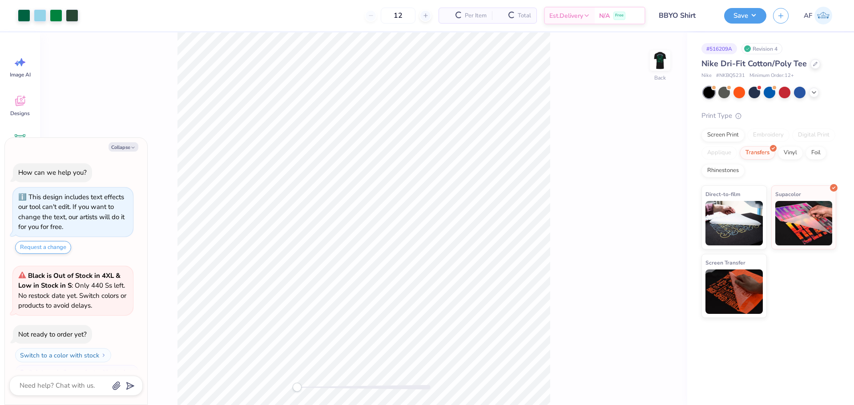
scroll to position [15, 0]
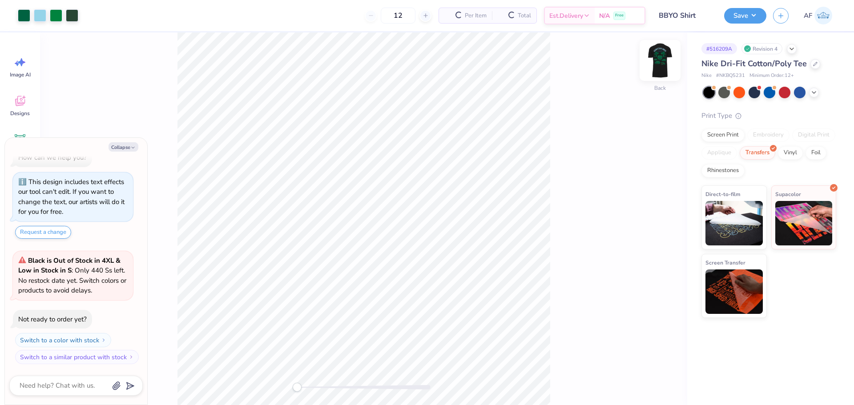
click at [659, 60] on img at bounding box center [660, 61] width 36 height 36
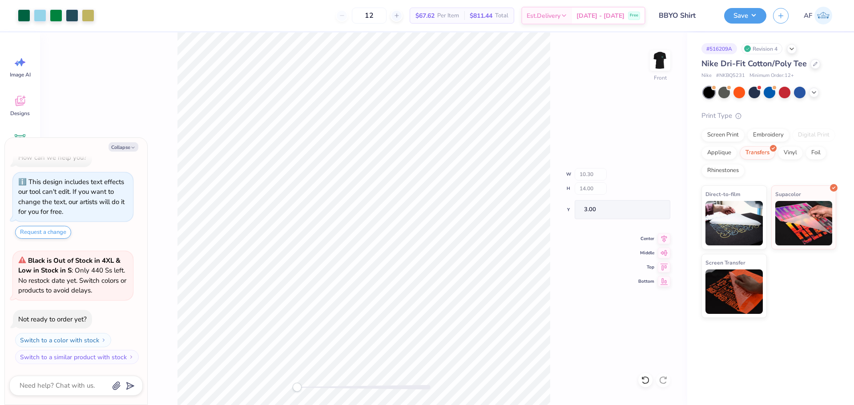
type textarea "x"
type input "0.88"
type input "1.33"
type input "5.10"
type textarea "x"
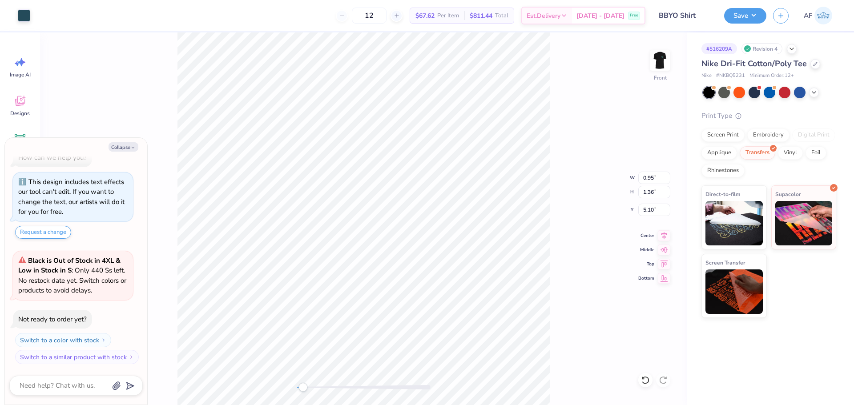
type input "2.04"
click at [27, 17] on div at bounding box center [24, 14] width 12 height 12
type textarea "x"
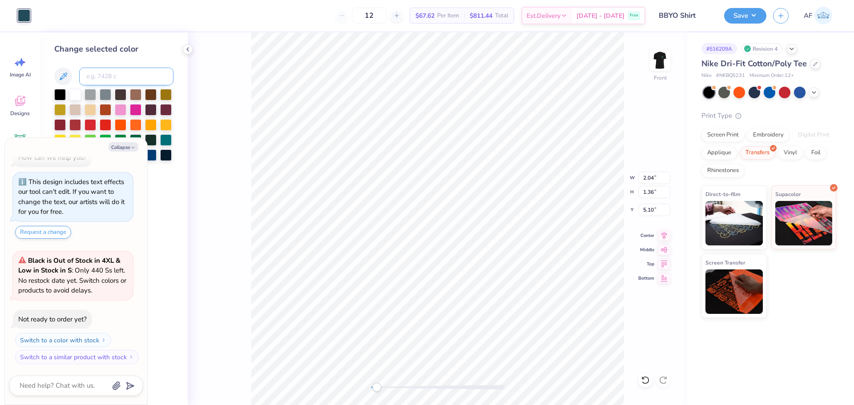
click at [124, 81] on input at bounding box center [126, 77] width 94 height 18
type input "3165"
type textarea "x"
type input "4.03"
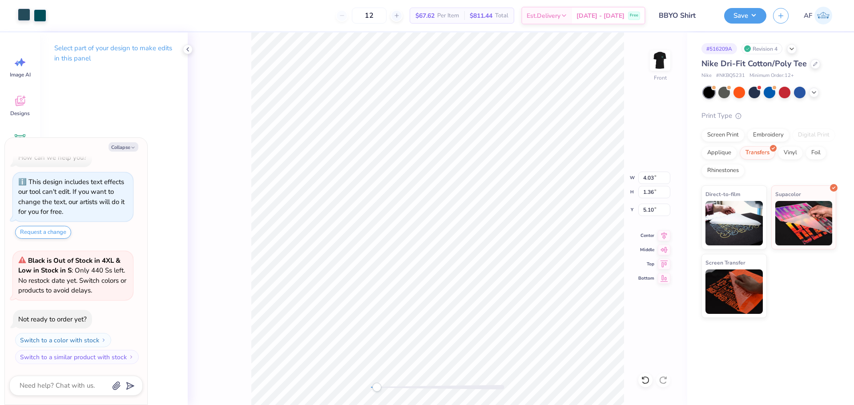
click at [24, 17] on div at bounding box center [24, 14] width 12 height 12
type textarea "x"
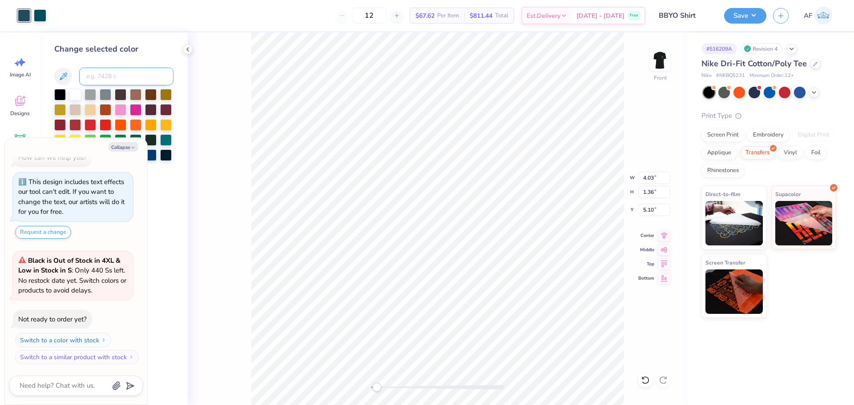
click at [96, 77] on input at bounding box center [126, 77] width 94 height 18
type input "3165"
type textarea "x"
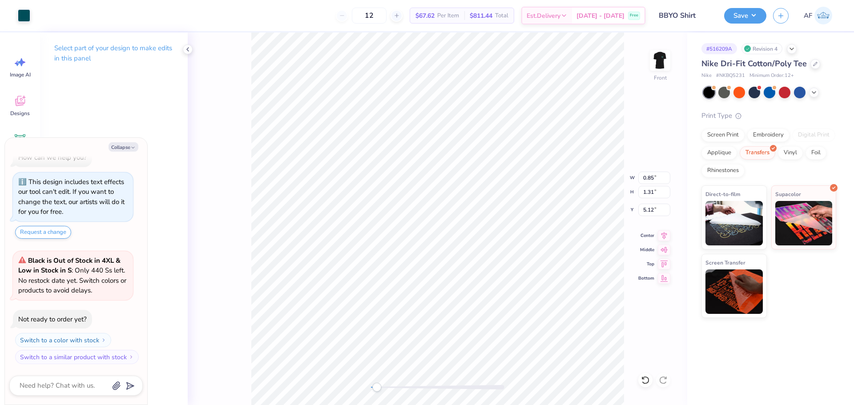
click at [250, 208] on div "Front W 0.85 0.85 " H 1.31 1.31 " Y 5.12 5.12 " Center Middle Top Bottom" at bounding box center [438, 218] width 500 height 373
click at [662, 60] on img at bounding box center [660, 61] width 36 height 36
click at [759, 16] on button "Save" at bounding box center [745, 15] width 42 height 16
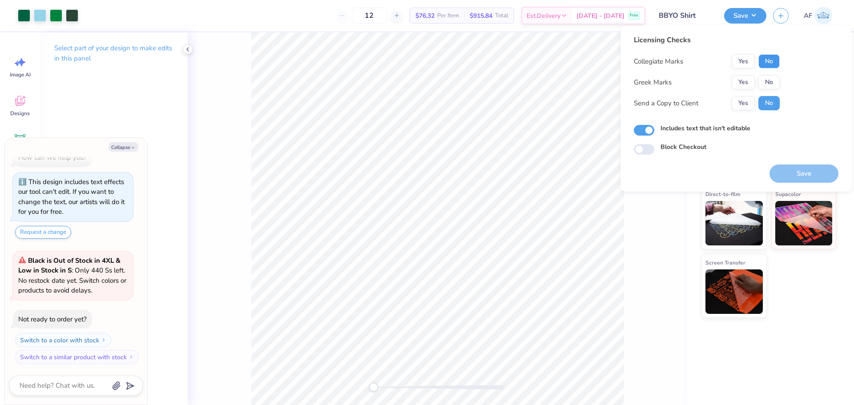
click at [776, 60] on button "No" at bounding box center [768, 61] width 21 height 14
click at [775, 77] on button "No" at bounding box center [768, 82] width 21 height 14
click at [741, 103] on button "Yes" at bounding box center [743, 103] width 23 height 14
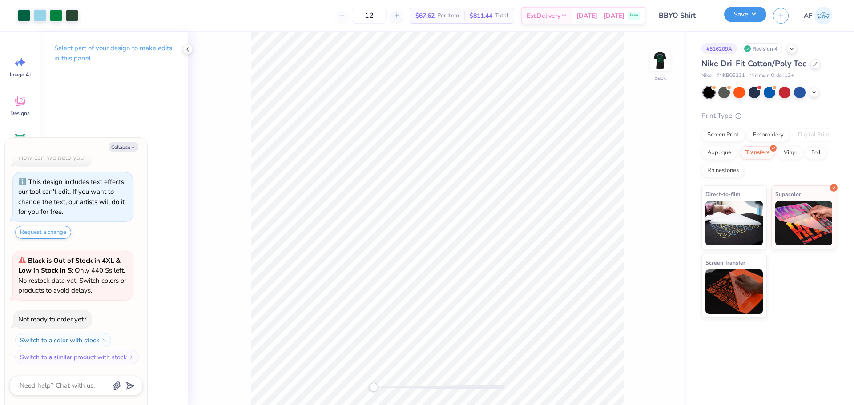
click at [757, 20] on button "Save" at bounding box center [745, 15] width 42 height 16
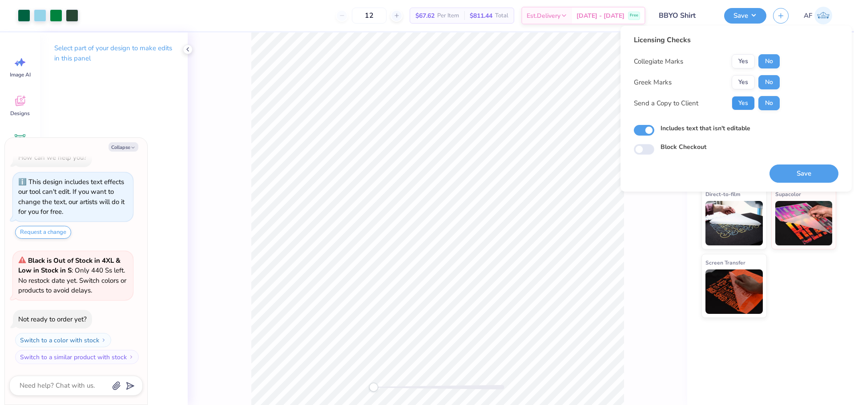
click at [746, 105] on button "Yes" at bounding box center [743, 103] width 23 height 14
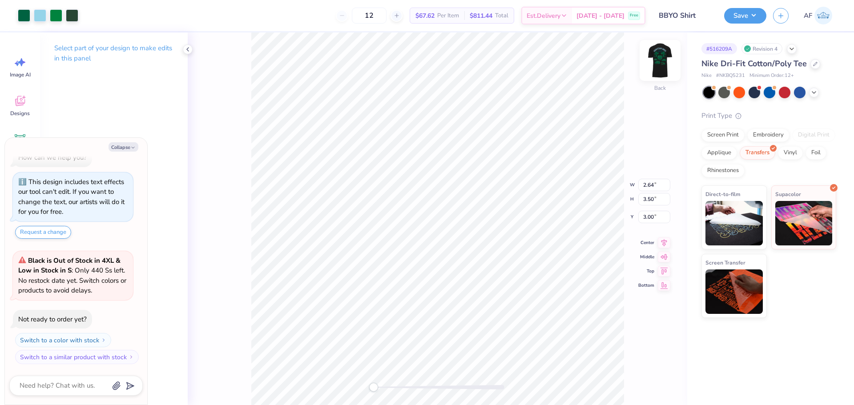
click at [668, 56] on img at bounding box center [660, 61] width 36 height 36
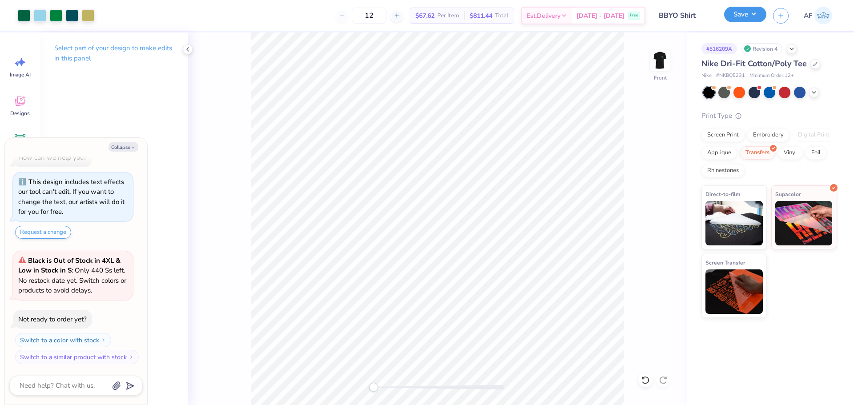
click at [758, 11] on button "Save" at bounding box center [745, 15] width 42 height 16
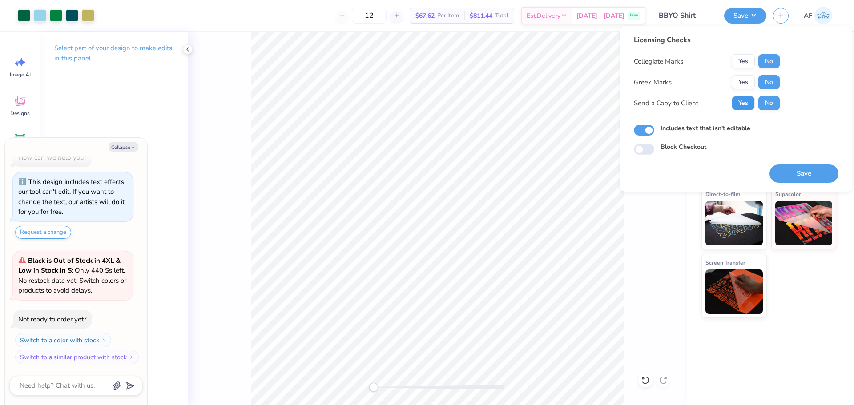
click at [740, 107] on button "Yes" at bounding box center [743, 103] width 23 height 14
click at [803, 179] on button "Save" at bounding box center [804, 174] width 69 height 18
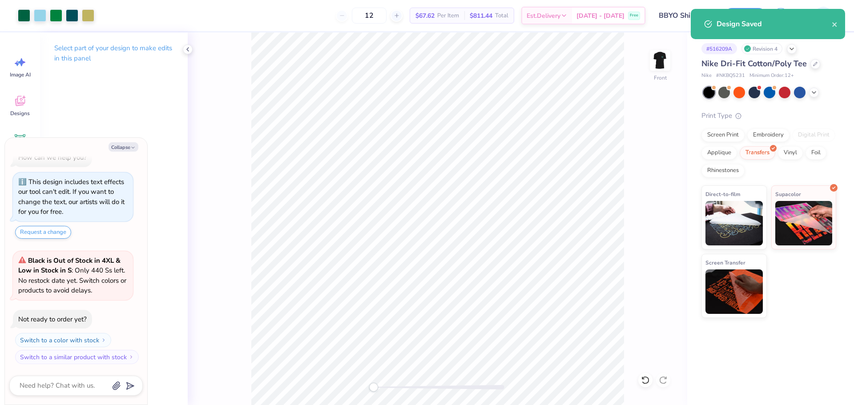
click at [629, 142] on div "Front" at bounding box center [438, 218] width 500 height 373
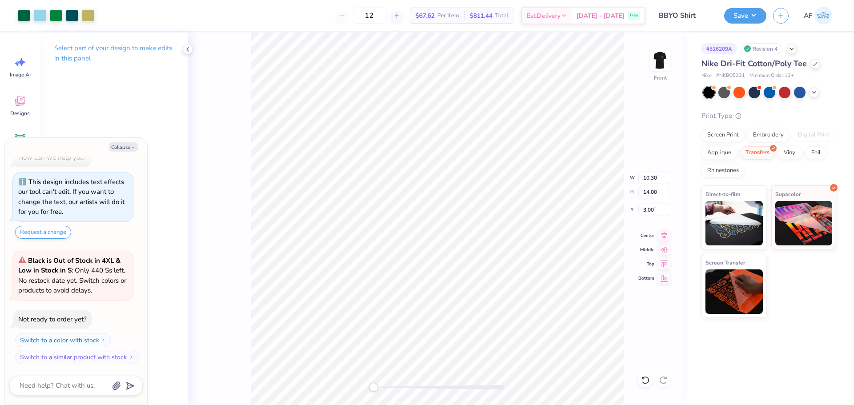
type textarea "x"
